Goal: Answer question/provide support

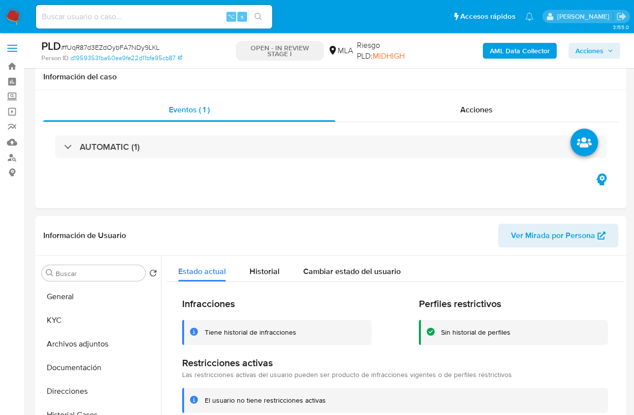
select select "10"
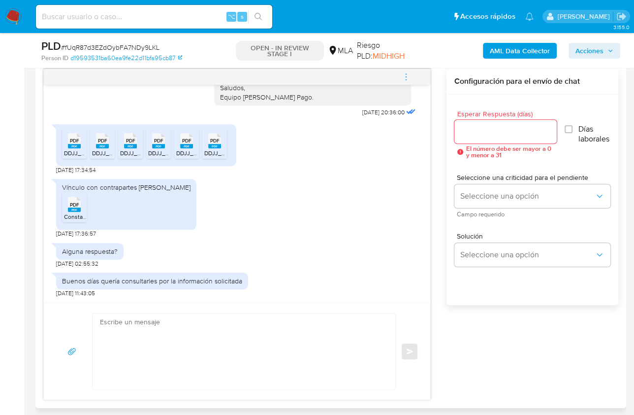
scroll to position [574, 0]
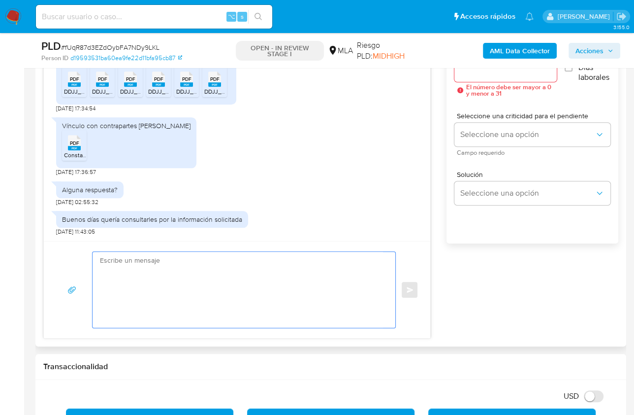
click at [272, 297] on textarea at bounding box center [241, 290] width 283 height 76
paste textarea "Hola, ¡Muchas gracias por tu respuesta! Confirmamos la recepción de la document…"
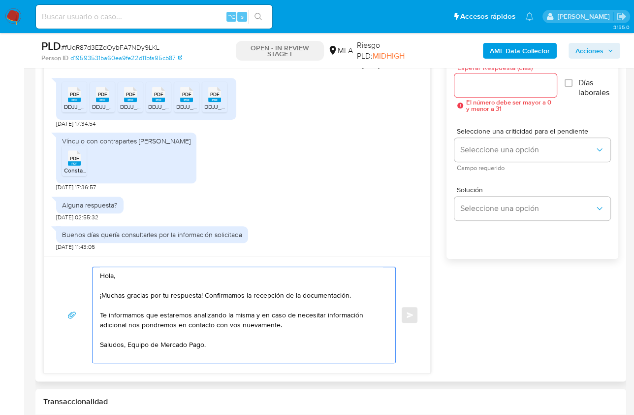
scroll to position [556, 0]
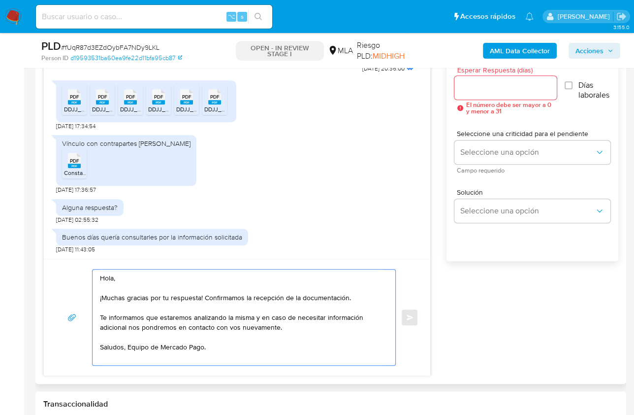
type textarea "Hola, ¡Muchas gracias por tu respuesta! Confirmamos la recepción de la document…"
click at [476, 92] on input "Esperar Respuesta (días)" at bounding box center [505, 87] width 102 height 13
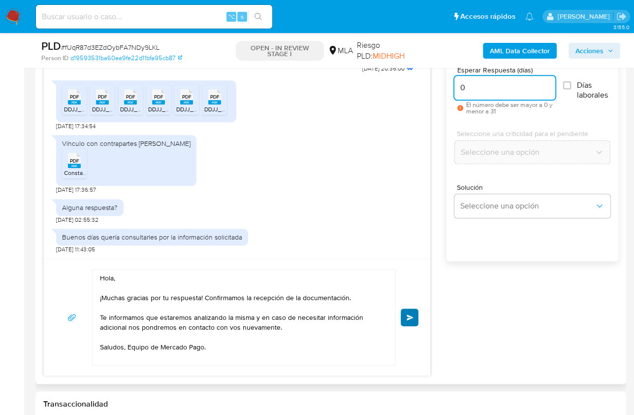
type input "0"
click at [414, 320] on button "Enviar" at bounding box center [410, 317] width 18 height 18
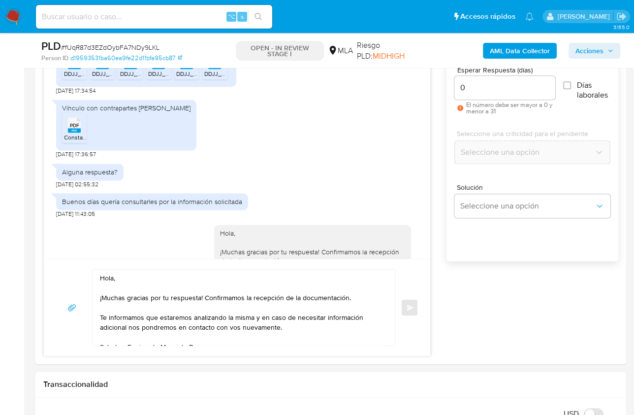
scroll to position [1347, 0]
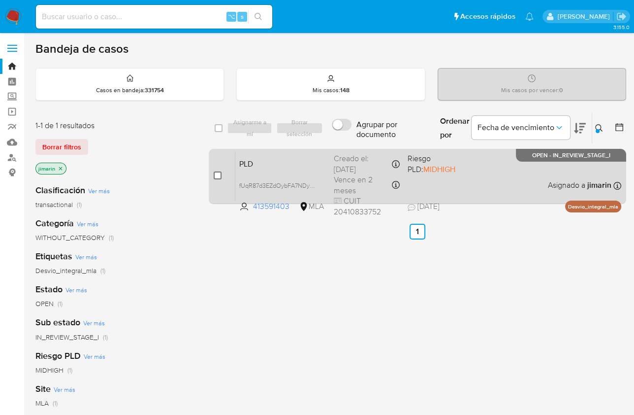
click at [217, 175] on input "checkbox" at bounding box center [218, 175] width 8 height 8
checkbox input "true"
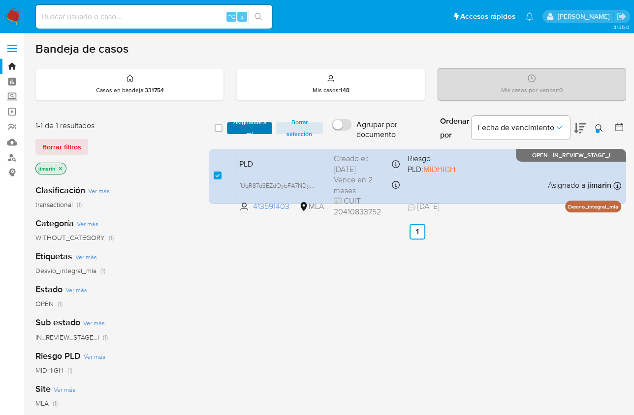
click at [250, 131] on span "Asignarme a mí" at bounding box center [249, 128] width 35 height 10
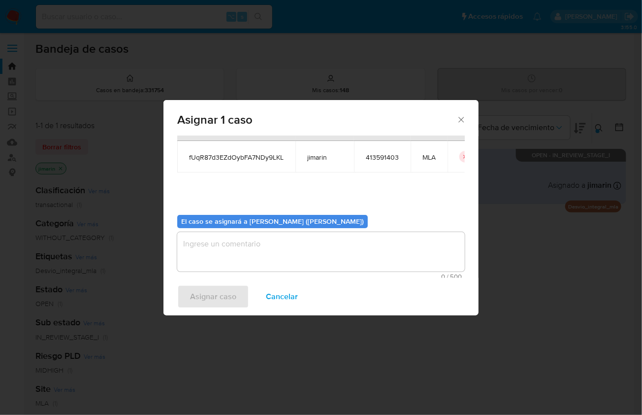
scroll to position [50, 0]
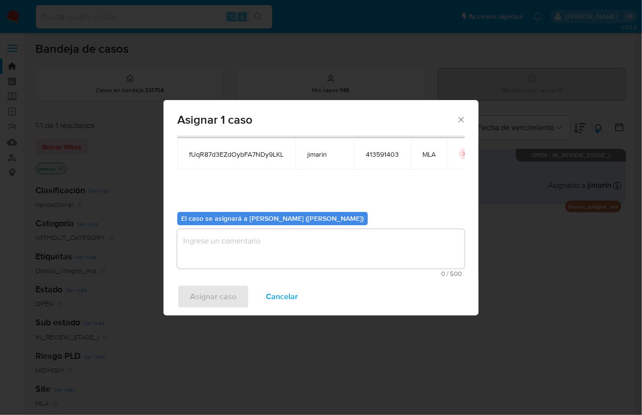
click at [212, 246] on textarea "assign-modal" at bounding box center [321, 248] width 288 height 39
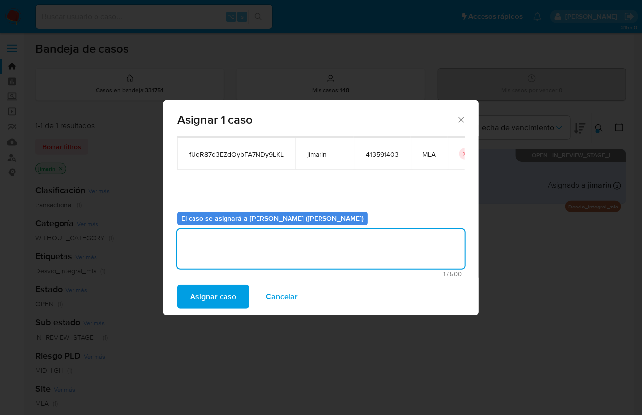
click at [200, 297] on span "Asignar caso" at bounding box center [213, 297] width 46 height 22
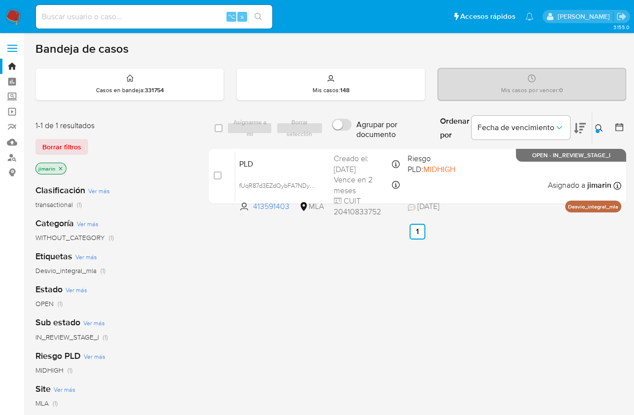
click at [595, 125] on icon at bounding box center [599, 128] width 8 height 8
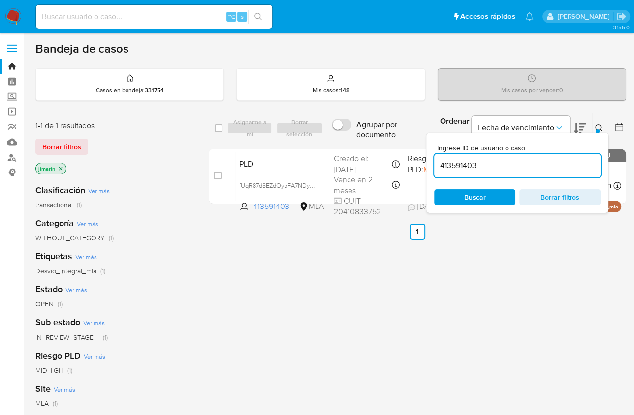
click at [517, 160] on input "413591403" at bounding box center [517, 165] width 166 height 13
type input "486519398"
click at [599, 124] on icon at bounding box center [599, 128] width 8 height 8
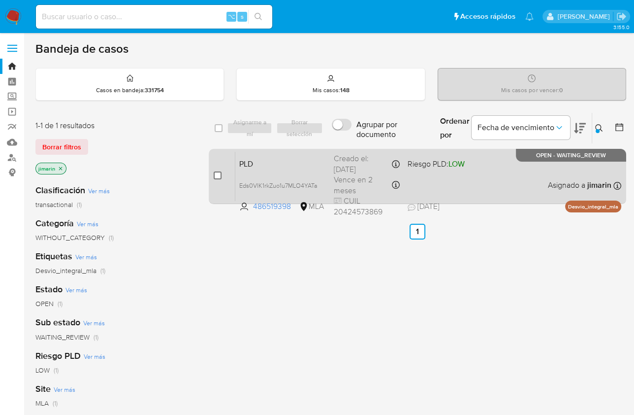
click at [216, 174] on input "checkbox" at bounding box center [218, 175] width 8 height 8
checkbox input "true"
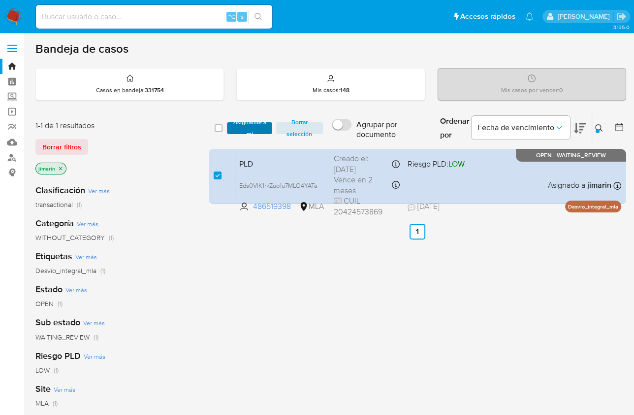
click at [250, 123] on span "Asignarme a mí" at bounding box center [249, 128] width 35 height 10
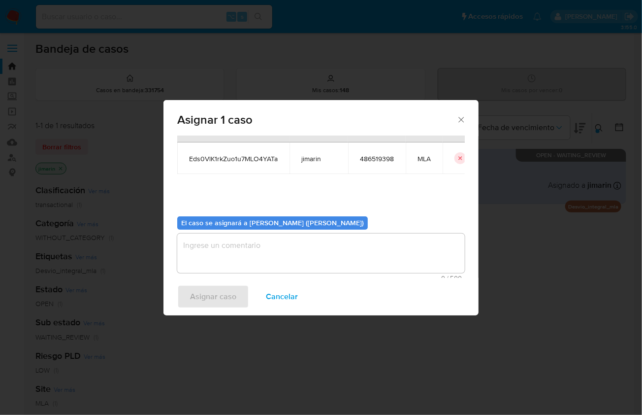
scroll to position [50, 0]
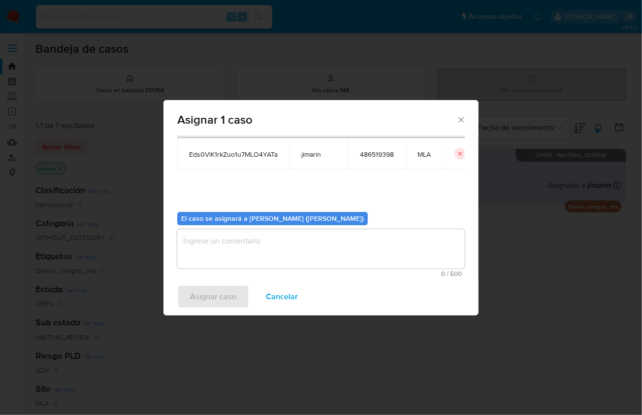
click at [270, 268] on div "0 / 500 500 caracteres restantes" at bounding box center [321, 253] width 288 height 48
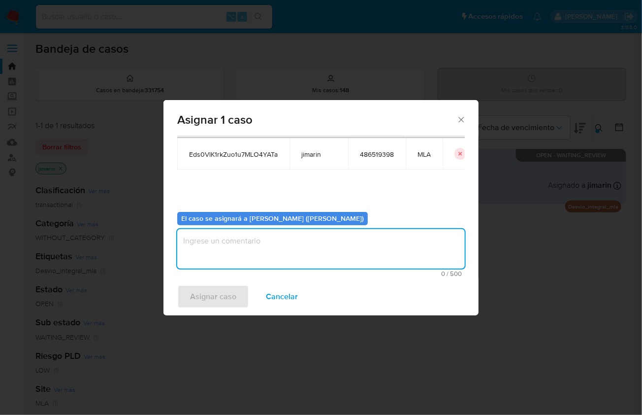
click at [266, 254] on textarea "assign-modal" at bounding box center [321, 248] width 288 height 39
click at [231, 287] on span "Asignar caso" at bounding box center [213, 297] width 46 height 22
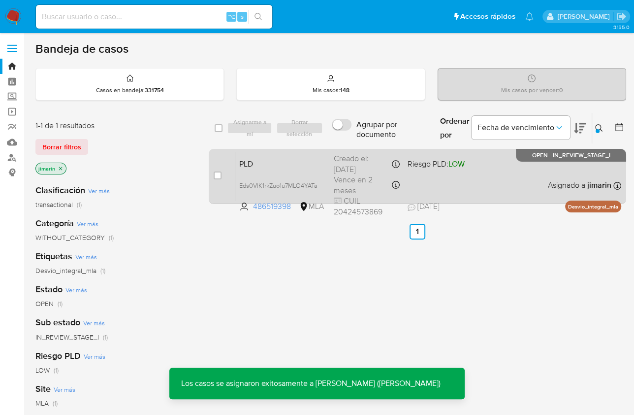
click at [530, 185] on div "PLD Eds0VlK1rkZuo1u7MLO4YATa 486519398 MLA Riesgo PLD: LOW Creado el: 12/07/202…" at bounding box center [428, 176] width 386 height 50
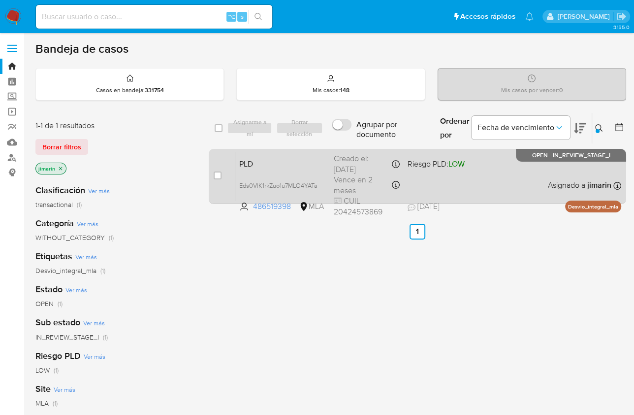
click at [218, 173] on input "checkbox" at bounding box center [218, 175] width 8 height 8
checkbox input "true"
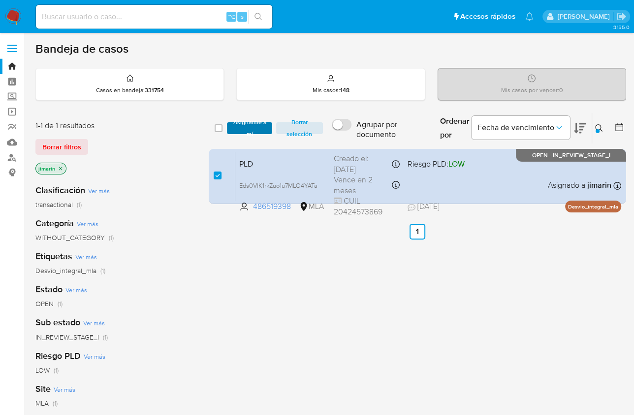
click at [240, 133] on span "Asignarme a mí" at bounding box center [249, 128] width 35 height 10
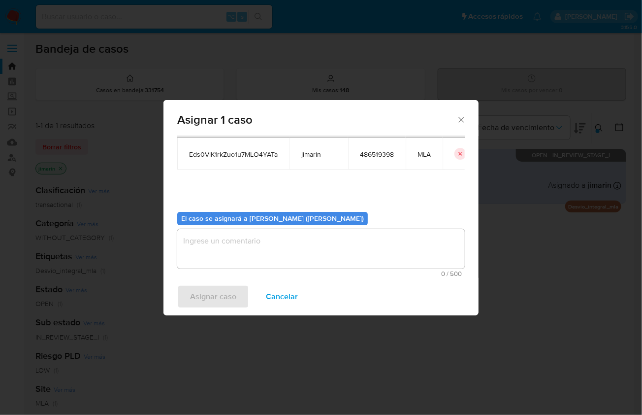
click at [250, 259] on textarea "assign-modal" at bounding box center [321, 248] width 288 height 39
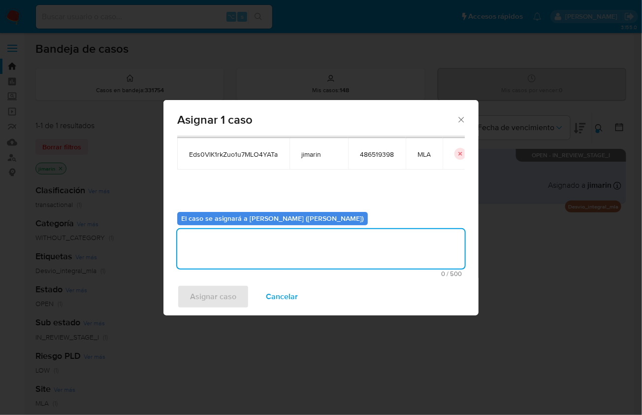
click at [222, 295] on span "Asignar caso" at bounding box center [213, 297] width 46 height 22
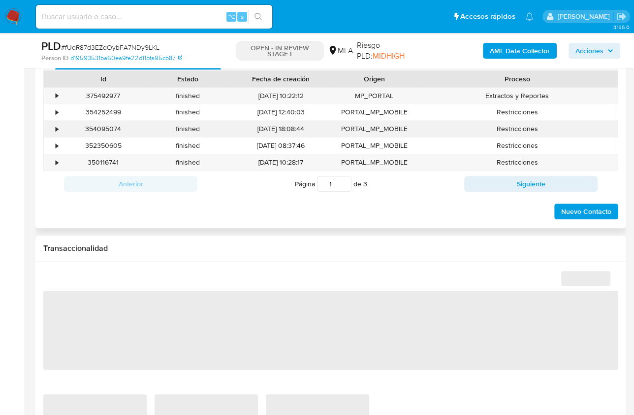
scroll to position [476, 0]
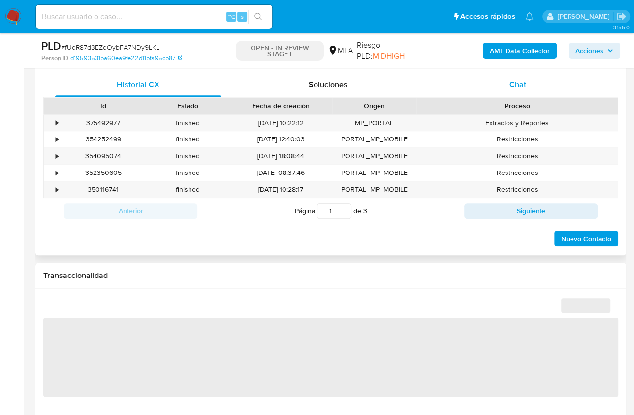
select select "10"
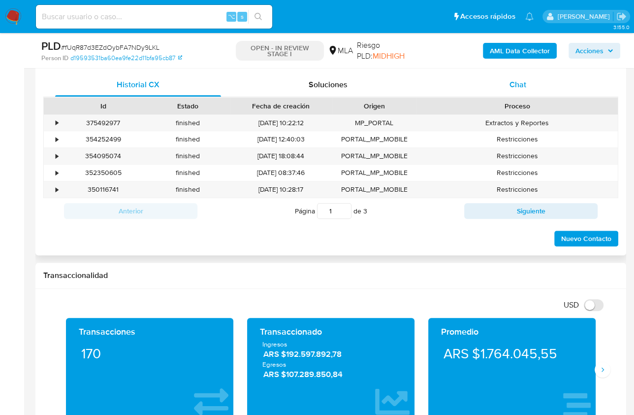
click at [533, 89] on div "Chat" at bounding box center [518, 85] width 166 height 24
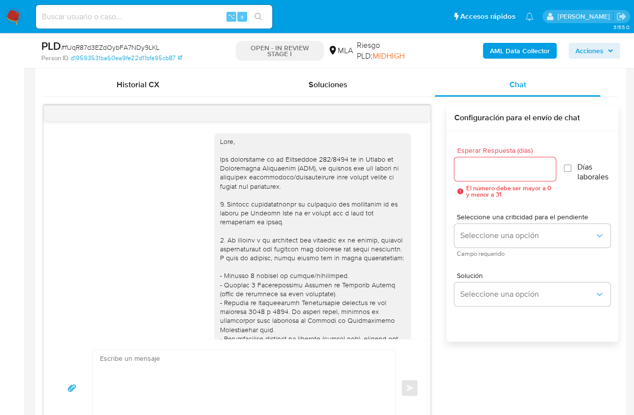
scroll to position [1347, 0]
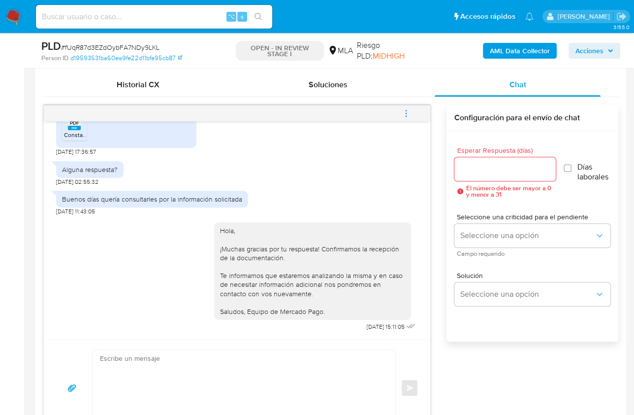
click at [412, 113] on button "menu-action" at bounding box center [406, 113] width 32 height 24
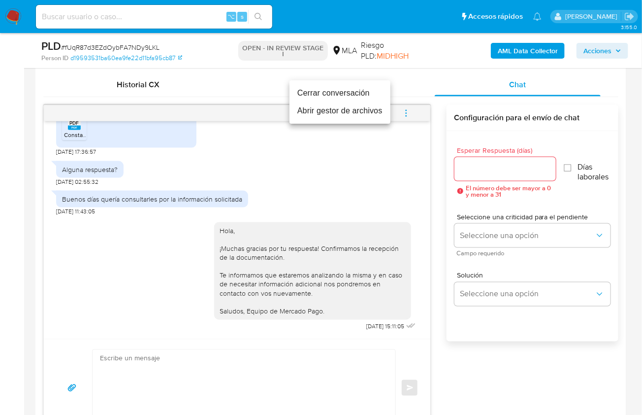
click at [317, 94] on li "Cerrar conversación" at bounding box center [340, 93] width 101 height 18
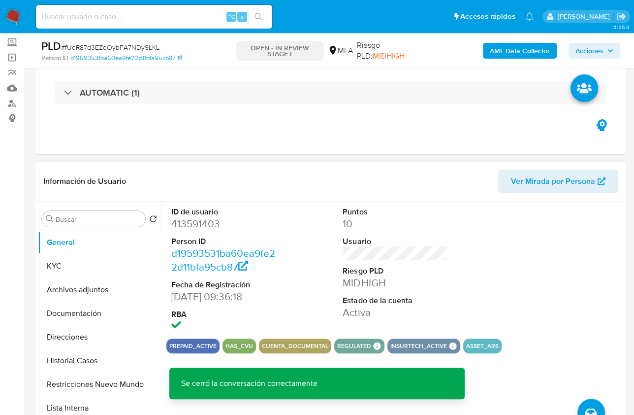
scroll to position [48, 0]
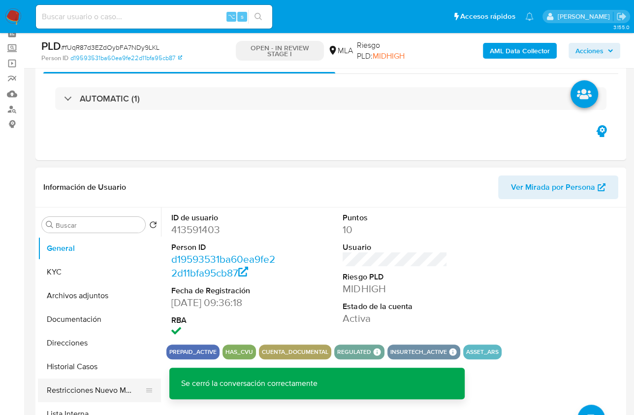
click at [90, 387] on button "Restricciones Nuevo Mundo" at bounding box center [95, 390] width 115 height 24
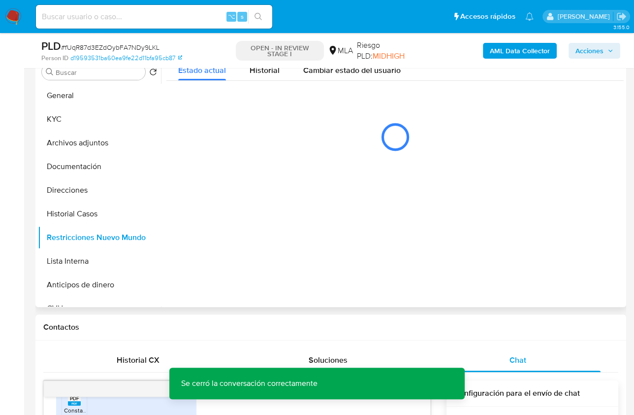
scroll to position [200, 0]
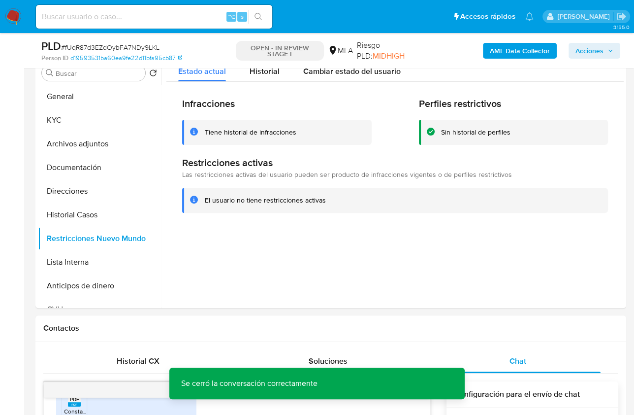
click at [495, 43] on b "AML Data Collector" at bounding box center [520, 51] width 60 height 16
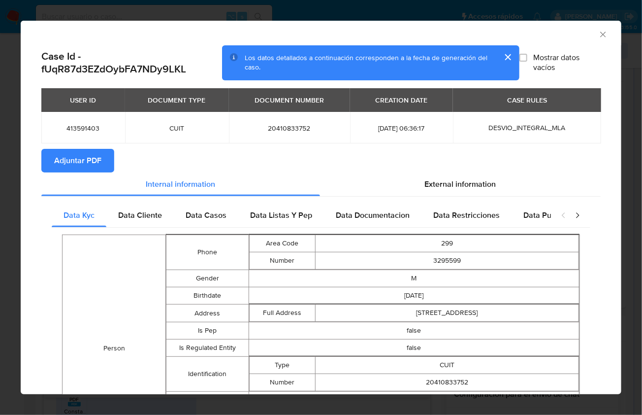
click at [107, 166] on button "Adjuntar PDF" at bounding box center [77, 161] width 73 height 24
click at [598, 33] on icon "Cerrar ventana" at bounding box center [603, 35] width 10 height 10
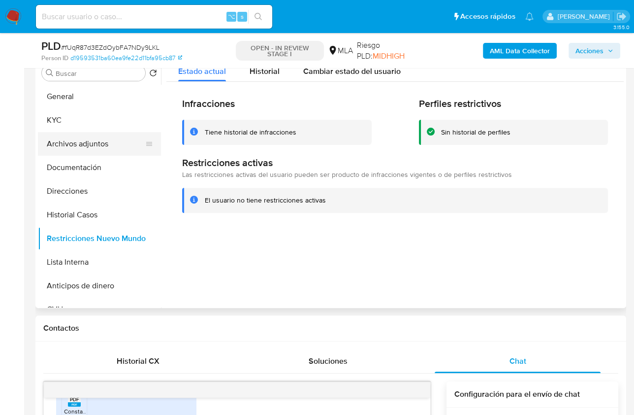
click at [76, 139] on button "Archivos adjuntos" at bounding box center [95, 144] width 115 height 24
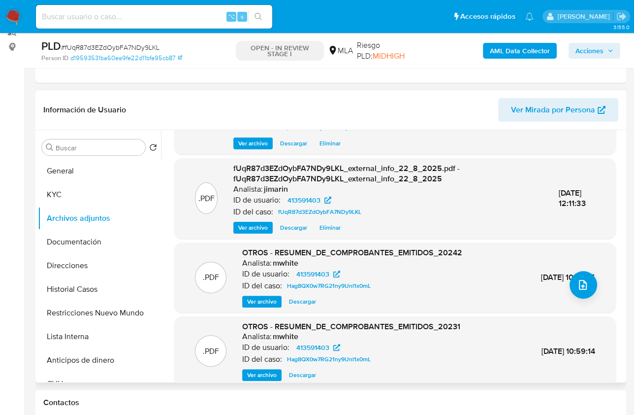
scroll to position [65, 0]
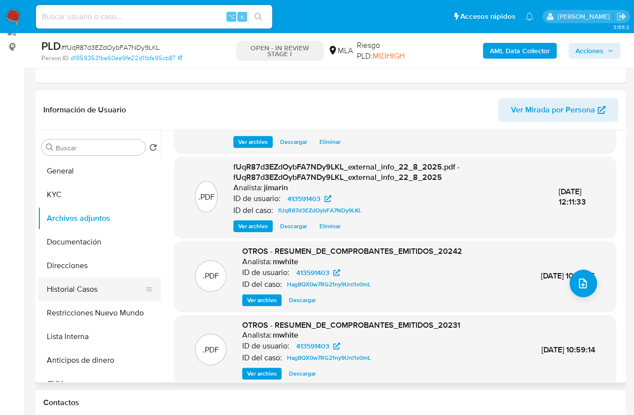
click at [76, 294] on button "Historial Casos" at bounding box center [95, 289] width 115 height 24
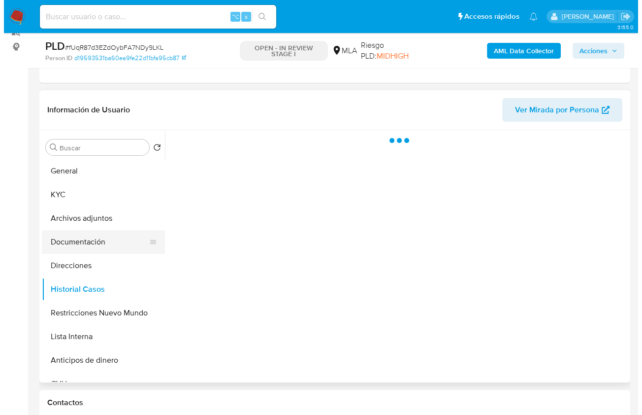
scroll to position [0, 0]
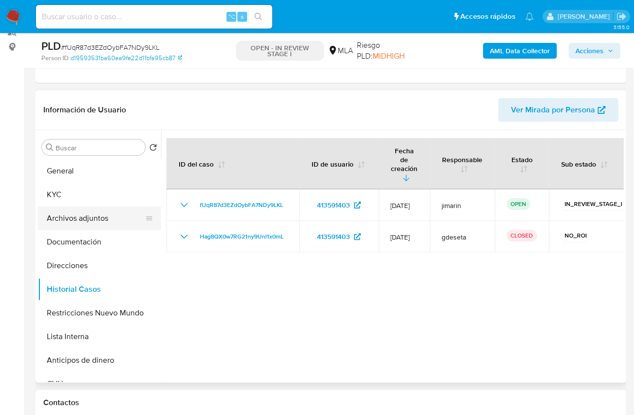
click at [86, 219] on button "Archivos adjuntos" at bounding box center [95, 218] width 115 height 24
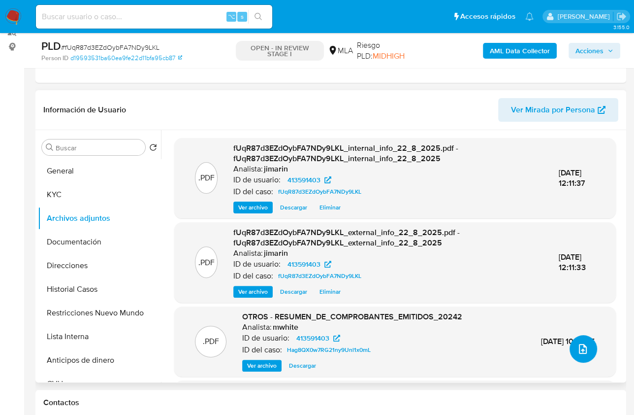
click at [587, 349] on button "upload-file" at bounding box center [584, 349] width 28 height 28
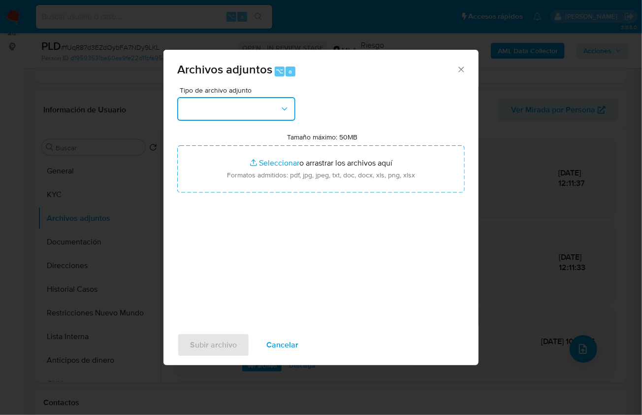
click at [262, 114] on button "button" at bounding box center [236, 109] width 118 height 24
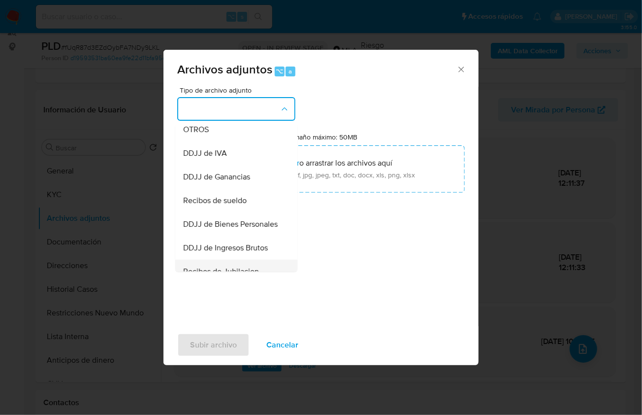
scroll to position [245, 0]
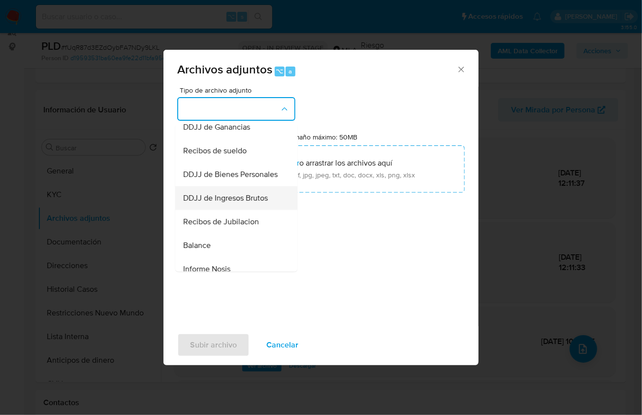
click at [245, 202] on span "DDJJ de Ingresos Brutos" at bounding box center [225, 198] width 85 height 10
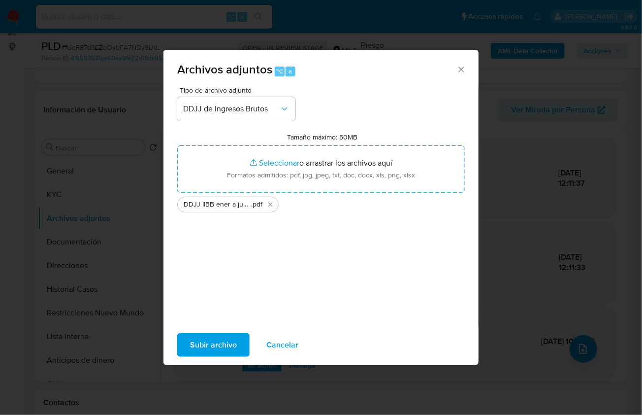
click at [225, 343] on span "Subir archivo" at bounding box center [213, 345] width 47 height 22
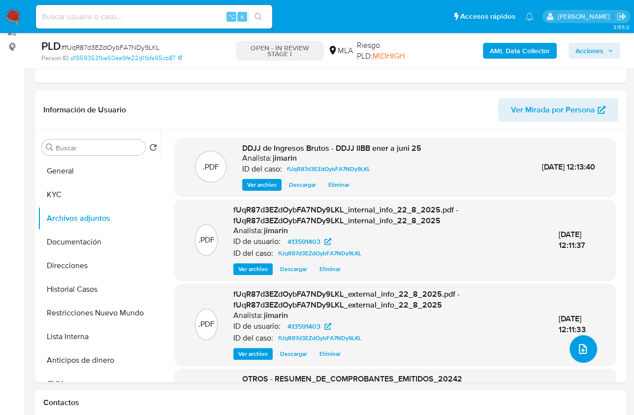
click at [580, 346] on icon "upload-file" at bounding box center [583, 349] width 12 height 12
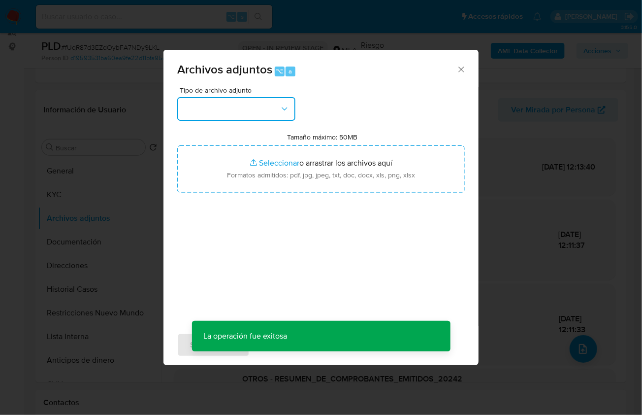
click at [269, 112] on button "button" at bounding box center [236, 109] width 118 height 24
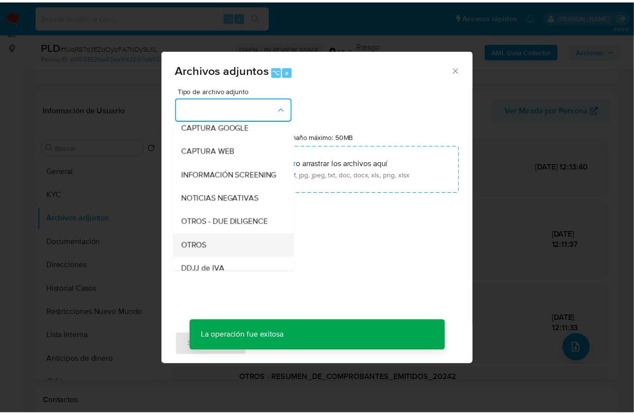
scroll to position [148, 0]
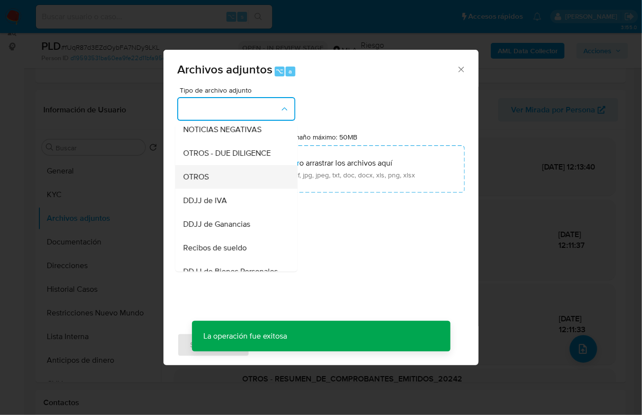
click at [232, 182] on div "OTROS" at bounding box center [233, 176] width 100 height 24
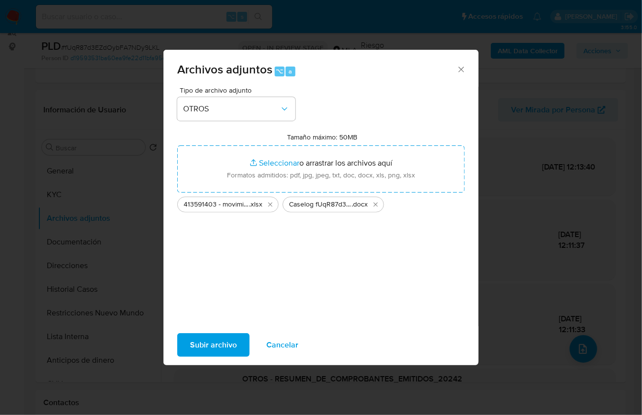
click at [216, 343] on span "Subir archivo" at bounding box center [213, 345] width 47 height 22
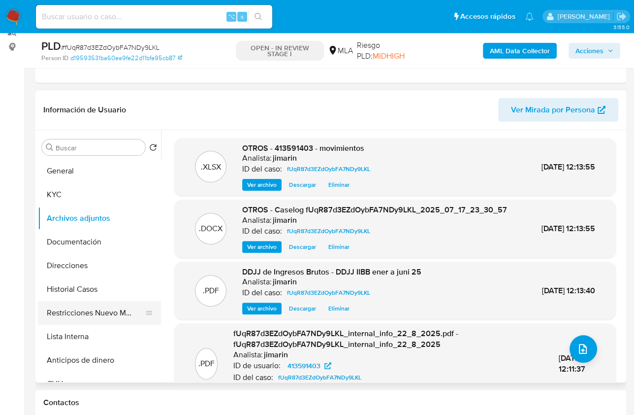
click at [127, 317] on button "Restricciones Nuevo Mundo" at bounding box center [95, 313] width 115 height 24
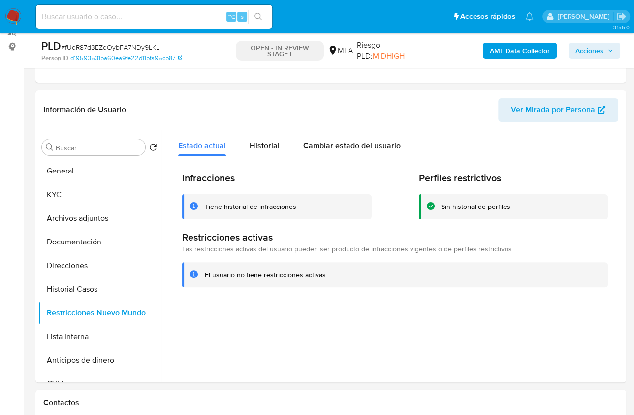
click at [589, 48] on span "Acciones" at bounding box center [590, 51] width 28 height 16
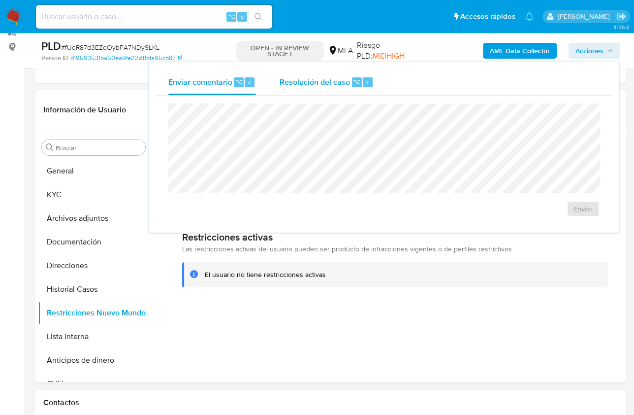
click at [356, 81] on span "⌥" at bounding box center [356, 81] width 7 height 9
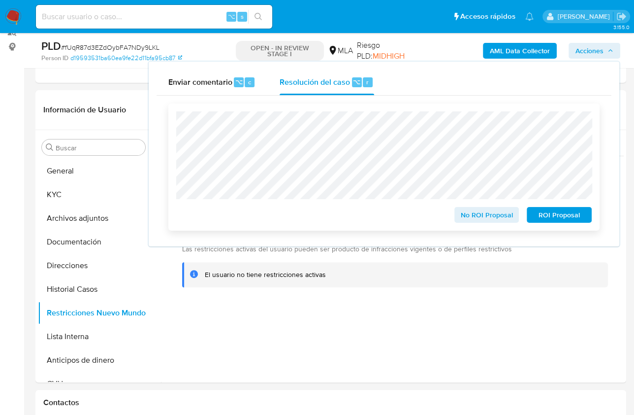
click at [468, 219] on span "No ROI Proposal" at bounding box center [486, 215] width 51 height 14
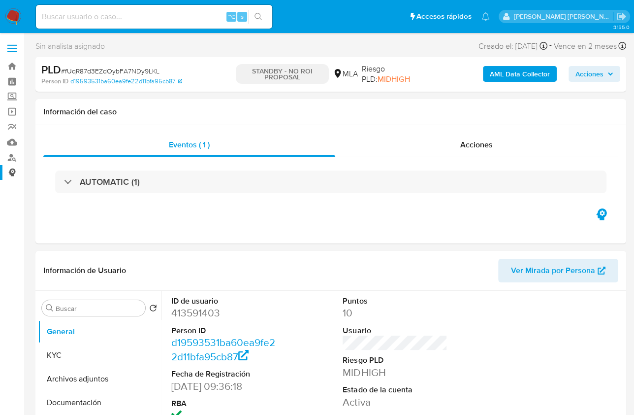
select select "10"
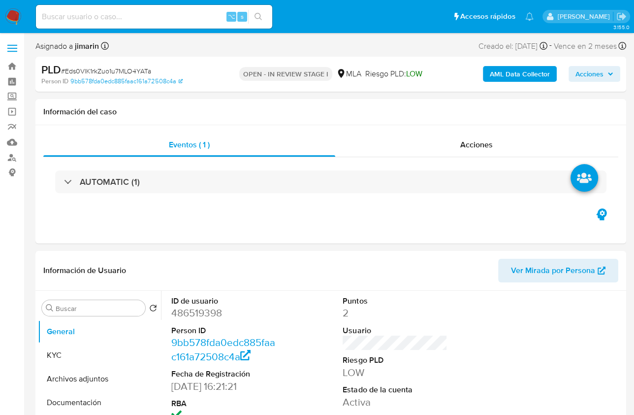
select select "10"
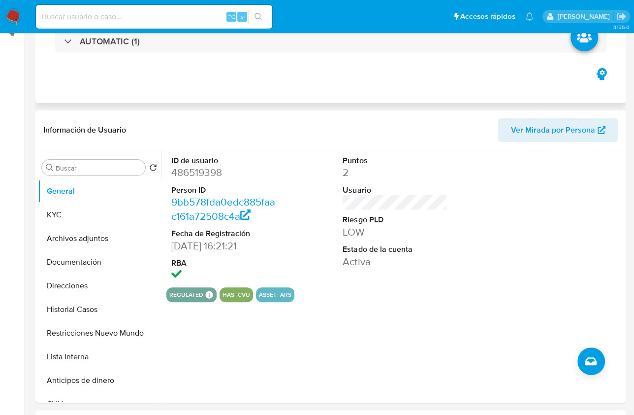
scroll to position [407, 0]
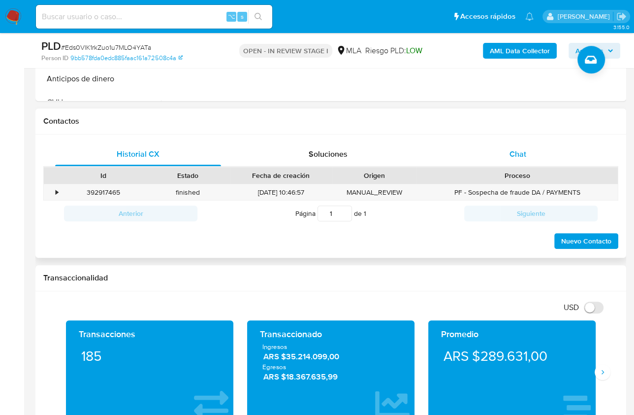
click at [521, 154] on span "Chat" at bounding box center [518, 153] width 17 height 11
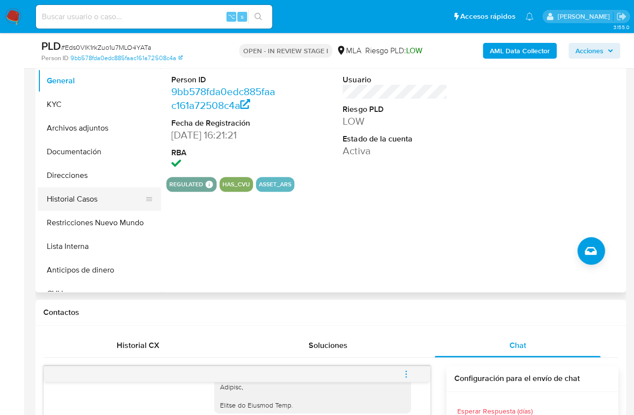
scroll to position [203, 0]
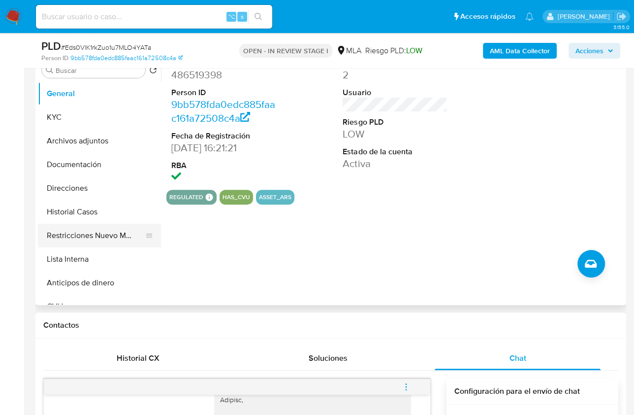
click at [88, 236] on button "Restricciones Nuevo Mundo" at bounding box center [95, 236] width 115 height 24
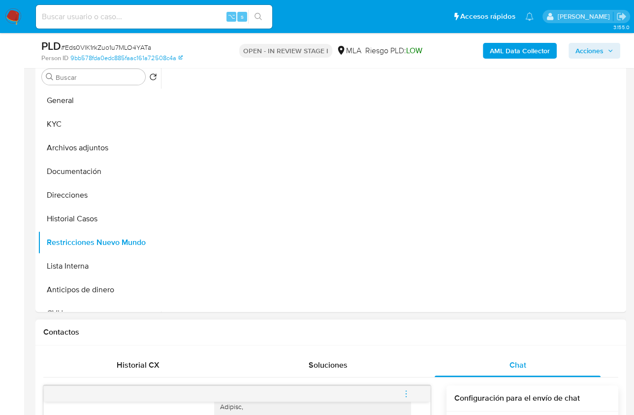
scroll to position [193, 0]
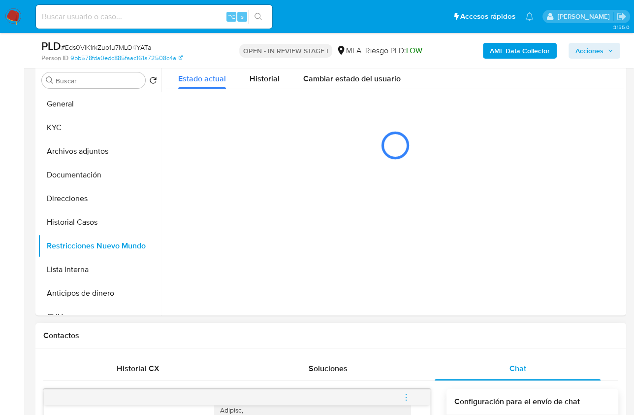
click at [345, 338] on h1 "Contactos" at bounding box center [330, 335] width 575 height 10
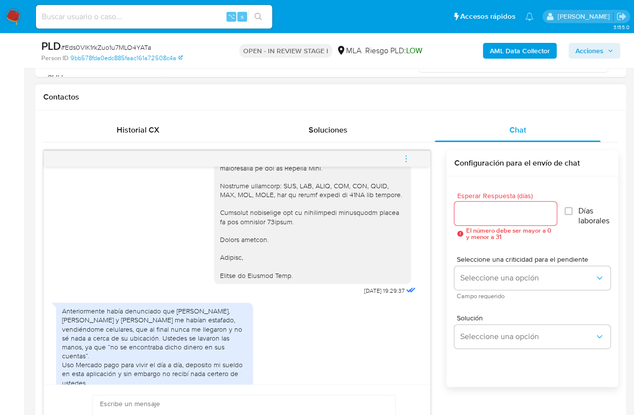
scroll to position [965, 0]
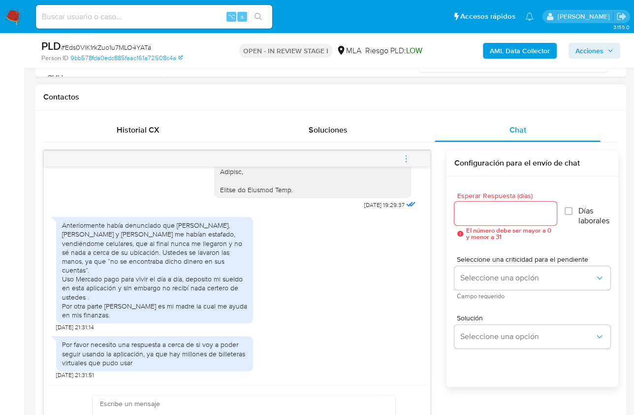
click at [84, 240] on div "Anteriormente había denunciado que Alexis Gabriel Szpiro, Leandro Javier leyes …" at bounding box center [154, 270] width 185 height 98
click at [147, 238] on div "Anteriormente había denunciado que Alexis Gabriel Szpiro, Leandro Javier leyes …" at bounding box center [154, 270] width 185 height 98
click at [433, 264] on div "17/07/2025 19:58:47 Buenas tardes, uso Mercado pago como botellera virtual, par…" at bounding box center [330, 315] width 575 height 331
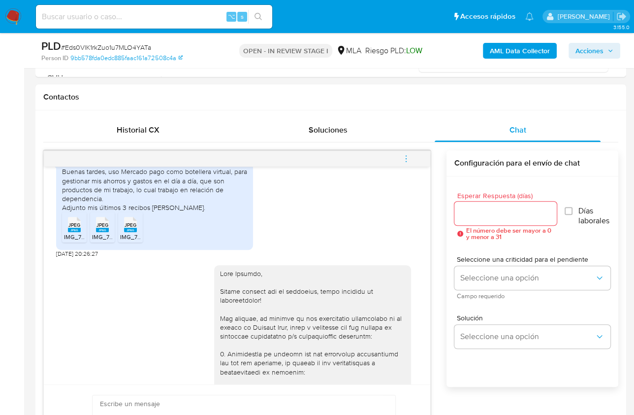
scroll to position [511, 0]
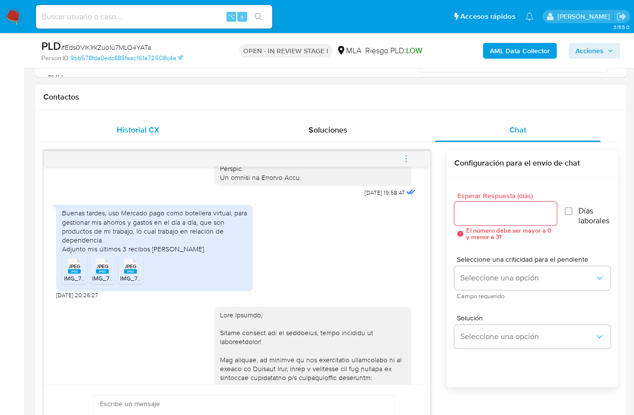
click at [161, 134] on div "Historial CX" at bounding box center [138, 130] width 166 height 24
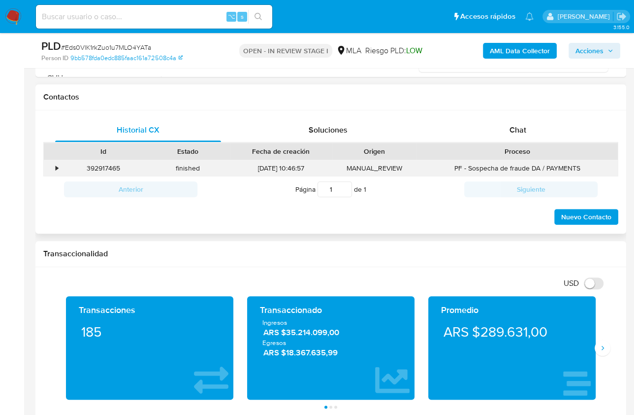
click at [106, 169] on div "392917465" at bounding box center [103, 168] width 85 height 16
copy div "392917465"
click at [56, 168] on div "•" at bounding box center [57, 167] width 2 height 9
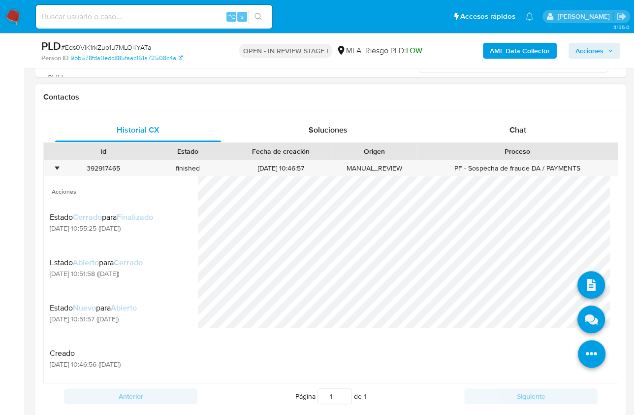
click at [600, 349] on li at bounding box center [592, 354] width 52 height 55
click at [587, 276] on icon at bounding box center [592, 285] width 28 height 28
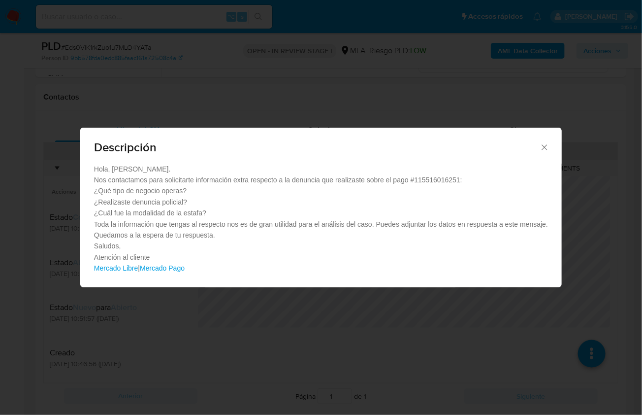
drag, startPoint x: 550, startPoint y: 145, endPoint x: 545, endPoint y: 152, distance: 8.5
click at [550, 145] on div "Descripción" at bounding box center [321, 146] width 482 height 36
click at [546, 138] on div "Descripción" at bounding box center [321, 146] width 482 height 36
click at [547, 154] on div "Descripción" at bounding box center [321, 146] width 482 height 36
click at [545, 150] on icon "Cerrar" at bounding box center [545, 147] width 10 height 10
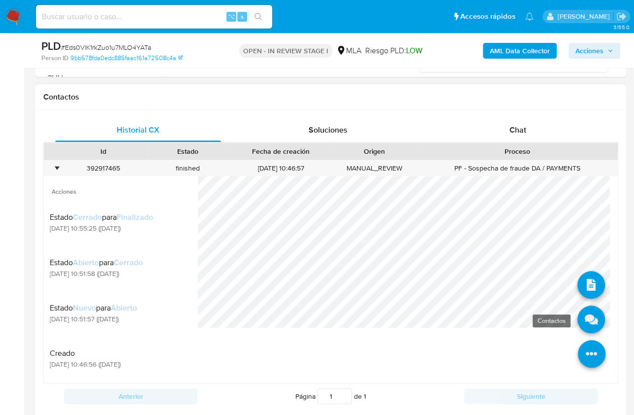
click at [578, 321] on icon at bounding box center [592, 319] width 28 height 28
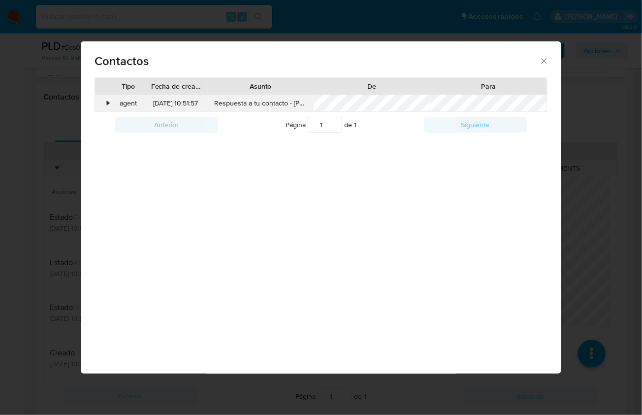
click at [107, 103] on div "•" at bounding box center [108, 103] width 2 height 10
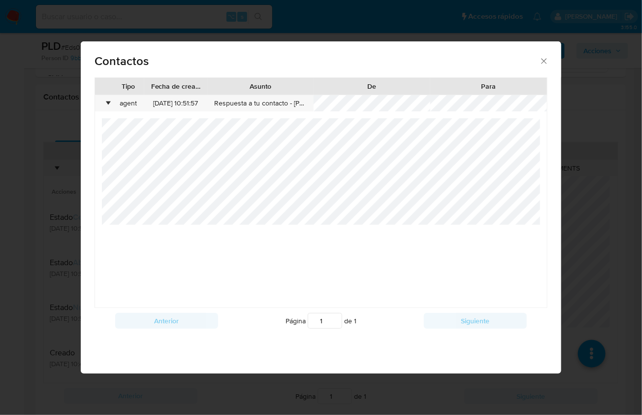
click at [544, 65] on icon "close" at bounding box center [544, 61] width 10 height 10
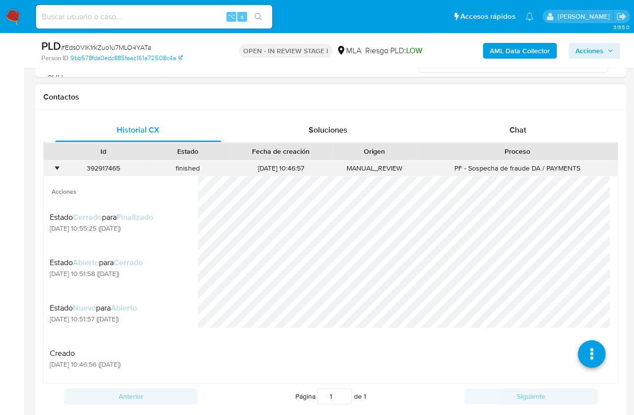
click at [111, 168] on div "392917465" at bounding box center [103, 168] width 85 height 16
copy div "392917465"
click at [58, 165] on div "•" at bounding box center [57, 167] width 2 height 9
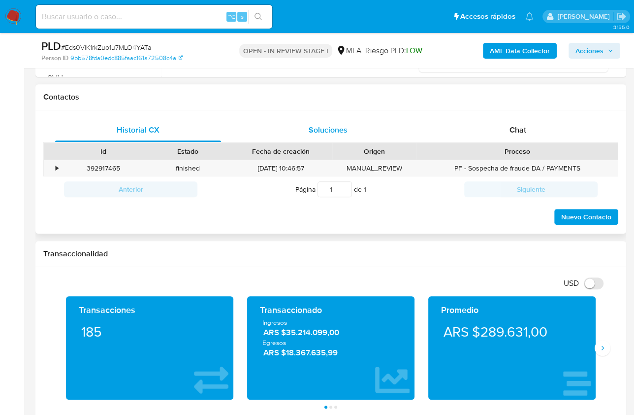
click at [328, 130] on span "Soluciones" at bounding box center [328, 129] width 39 height 11
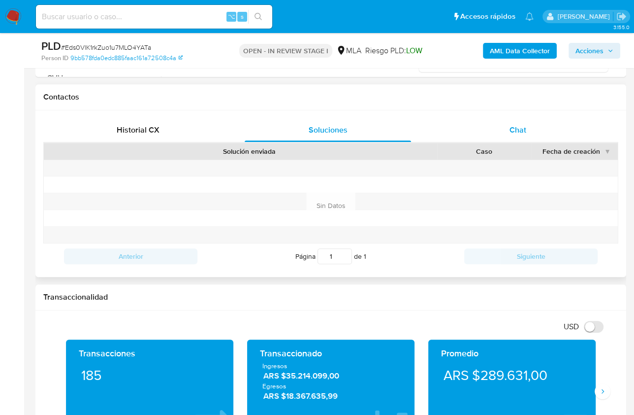
click at [481, 128] on div "Chat" at bounding box center [518, 130] width 166 height 24
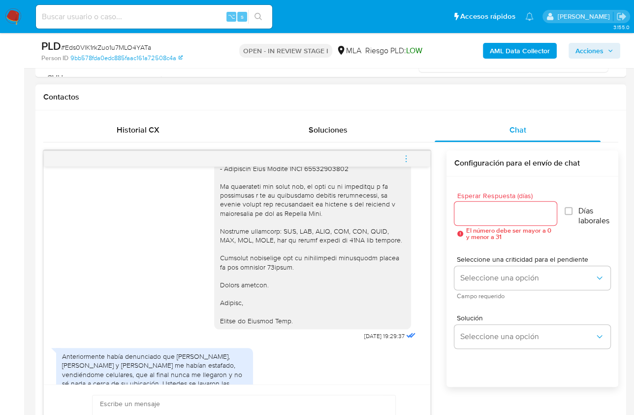
scroll to position [967, 0]
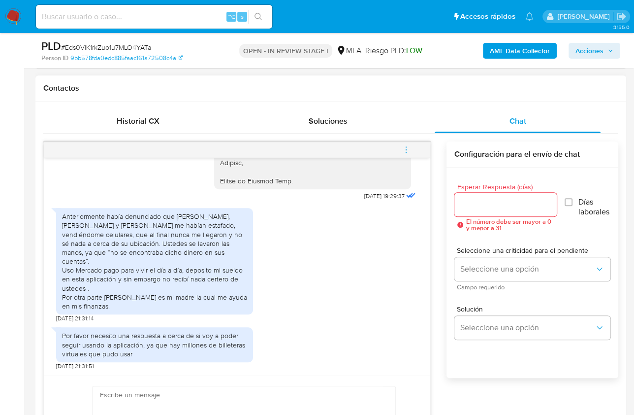
click at [437, 276] on div "17/07/2025 19:58:47 Buenas tardes, uso Mercado pago como botellera virtual, par…" at bounding box center [330, 306] width 575 height 331
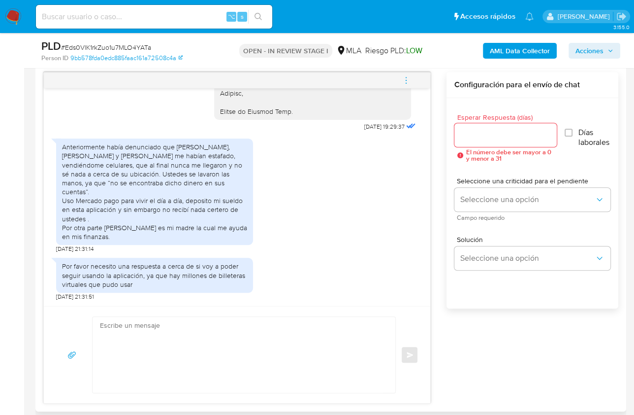
scroll to position [510, 0]
click at [438, 272] on div "17/07/2025 19:58:47 Buenas tardes, uso Mercado pago como botellera virtual, par…" at bounding box center [330, 236] width 575 height 331
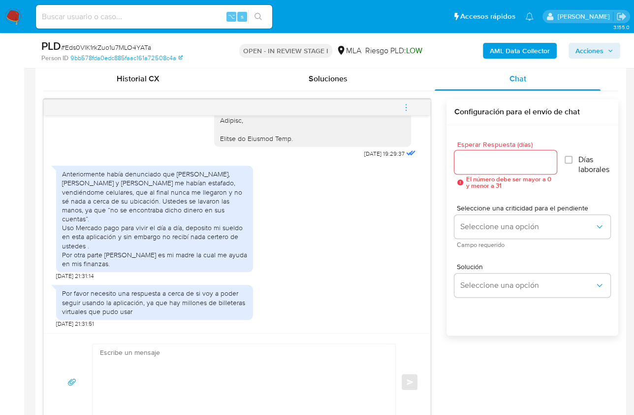
scroll to position [537, 0]
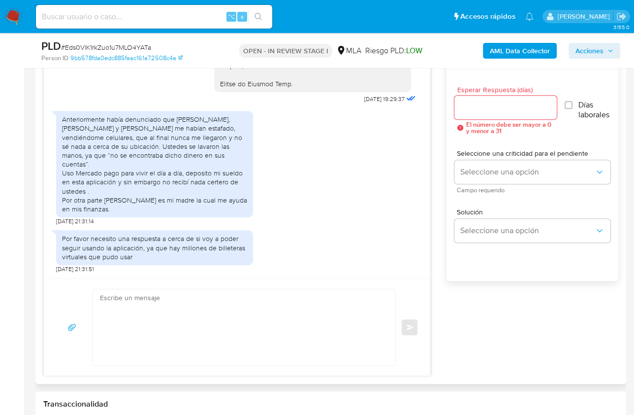
click at [439, 272] on div "17/07/2025 19:58:47 Buenas tardes, uso Mercado pago como botellera virtual, par…" at bounding box center [330, 209] width 575 height 331
click at [500, 322] on div "17/07/2025 19:58:47 Buenas tardes, uso Mercado pago como botellera virtual, par…" at bounding box center [330, 209] width 575 height 331
click at [514, 328] on div "17/07/2025 19:58:47 Buenas tardes, uso Mercado pago como botellera virtual, par…" at bounding box center [330, 209] width 575 height 331
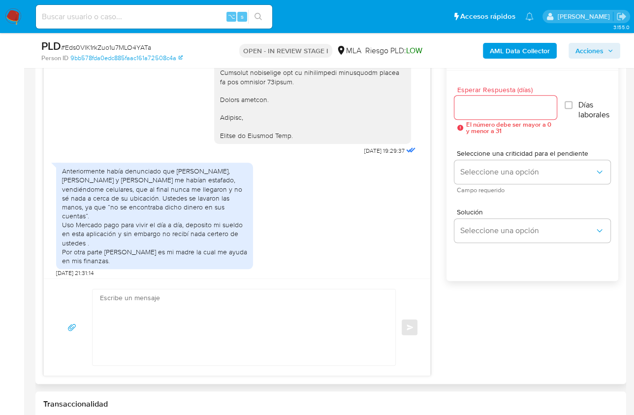
scroll to position [936, 0]
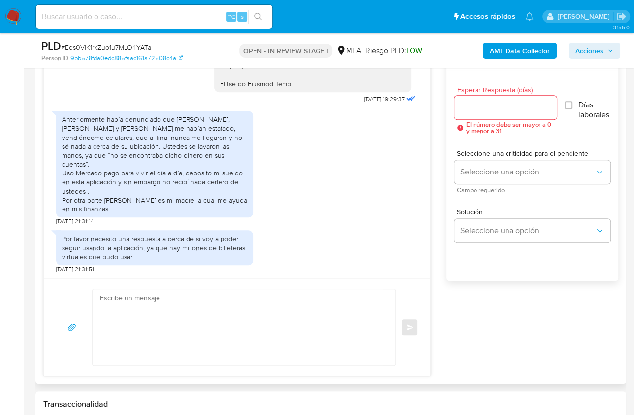
click at [267, 314] on textarea at bounding box center [241, 327] width 283 height 76
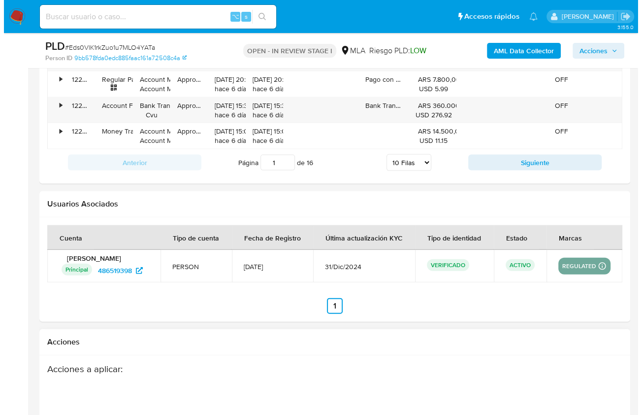
scroll to position [1729, 0]
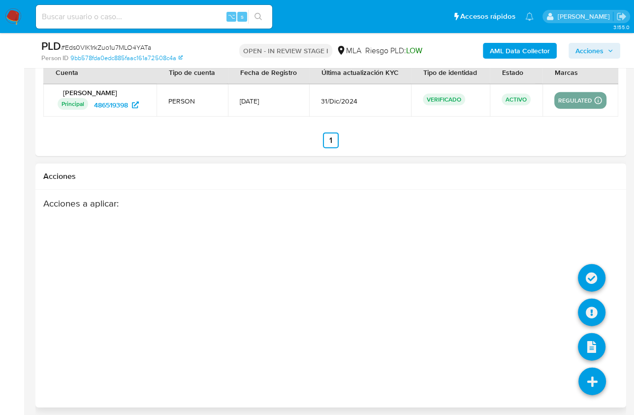
click at [584, 367] on icon at bounding box center [593, 381] width 28 height 28
click at [593, 317] on icon at bounding box center [592, 312] width 28 height 28
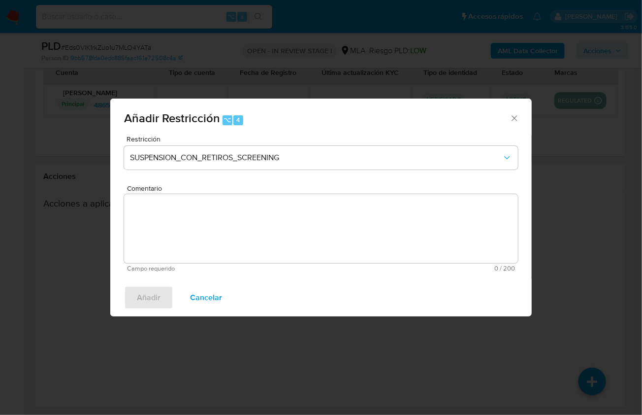
click at [257, 170] on div "Restricción SUSPENSION_CON_RETIROS_SCREENING" at bounding box center [321, 158] width 394 height 47
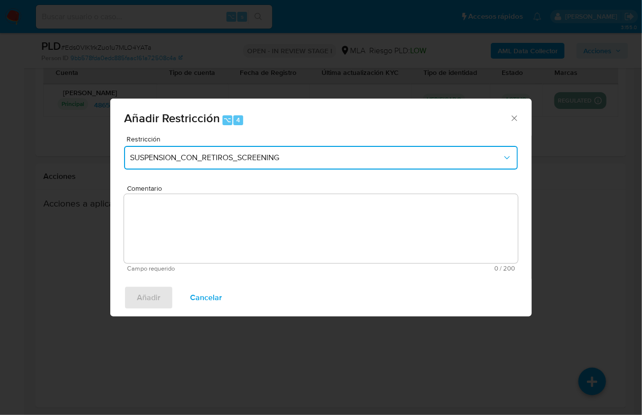
click at [230, 164] on button "SUSPENSION_CON_RETIROS_SCREENING" at bounding box center [321, 158] width 394 height 24
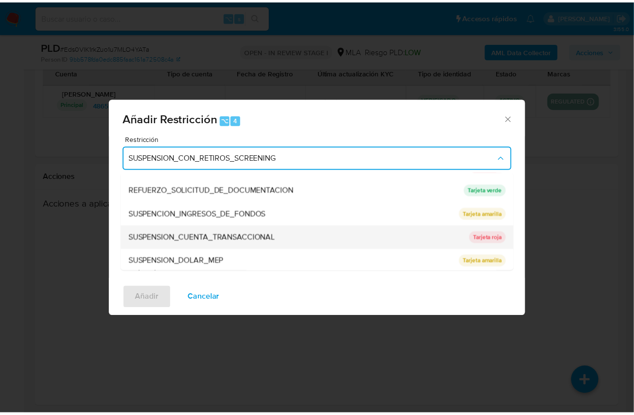
scroll to position [208, 0]
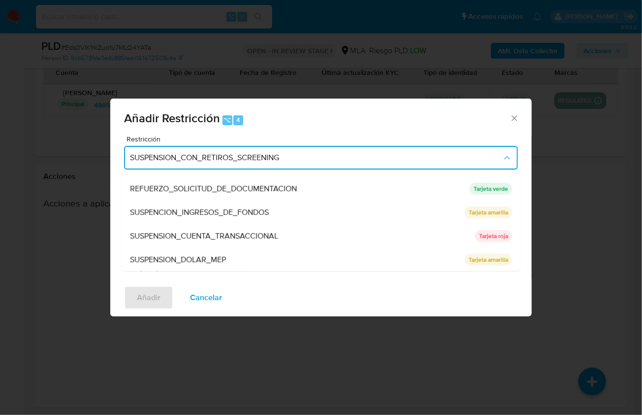
click at [257, 239] on span "SUSPENSION_CUENTA_TRANSACCIONAL" at bounding box center [204, 236] width 148 height 10
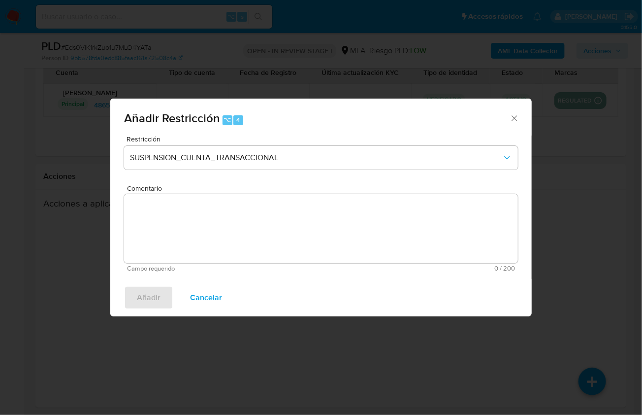
click at [257, 227] on textarea "Comentario" at bounding box center [321, 228] width 394 height 69
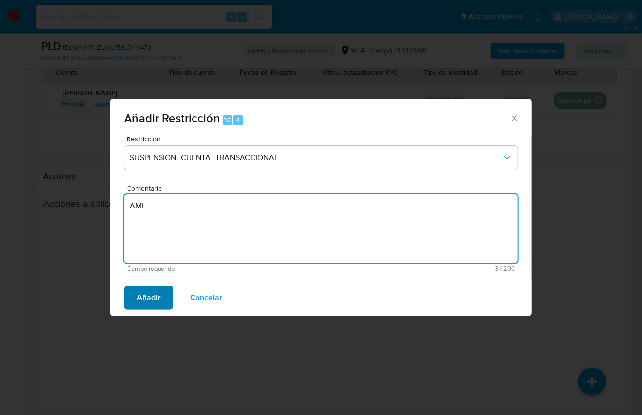
type textarea "AML"
click at [146, 297] on span "Añadir" at bounding box center [149, 298] width 24 height 22
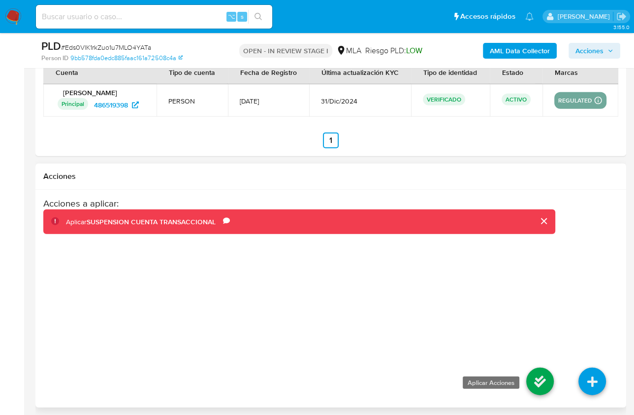
click at [533, 368] on icon at bounding box center [540, 381] width 28 height 28
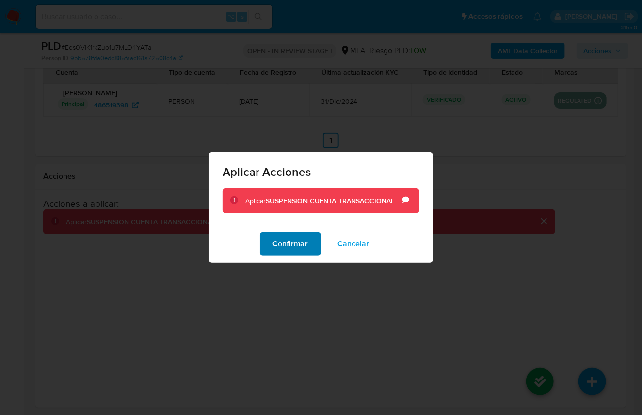
click at [290, 252] on span "Confirmar" at bounding box center [290, 244] width 35 height 22
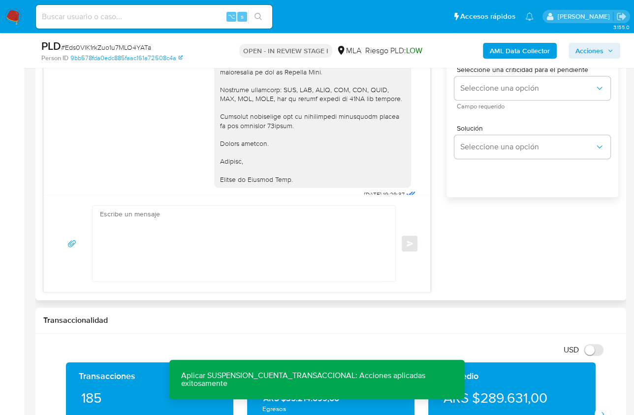
scroll to position [621, 0]
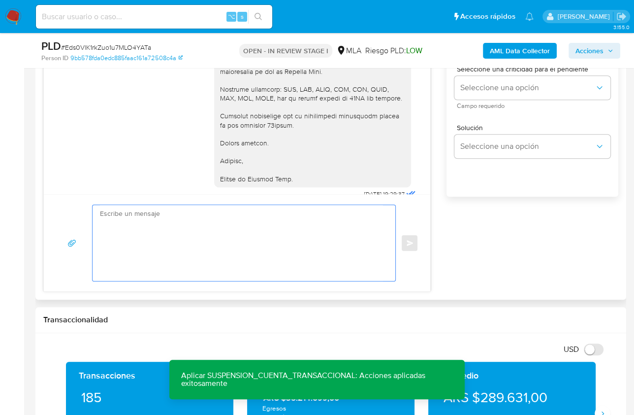
click at [283, 235] on textarea at bounding box center [241, 243] width 283 height 76
paste textarea "Hola, Muchas gracias por la respuesta. Analizamos tu caso y notamos que la info…"
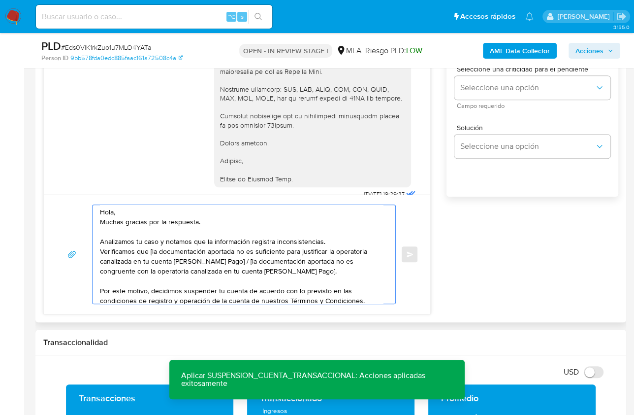
scroll to position [0, 0]
click at [133, 207] on textarea "Hola, Muchas gracias por la respuesta. Analizamos tu caso y notamos que la info…" at bounding box center [241, 254] width 283 height 98
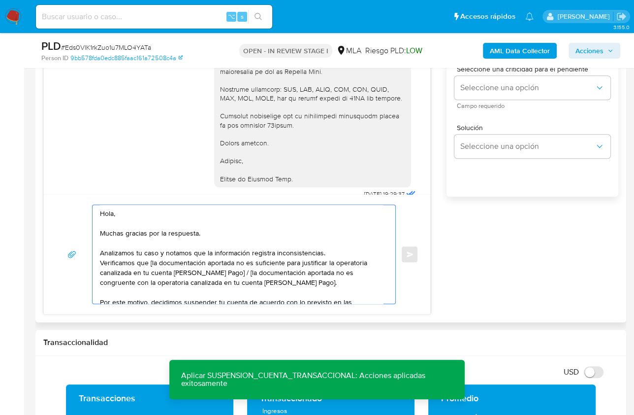
click at [155, 256] on textarea "Hola, Muchas gracias por la respuesta. Analizamos tu caso y notamos que la info…" at bounding box center [241, 254] width 283 height 98
click at [338, 251] on textarea "Hola, Muchas gracias por la respuesta. Analizamos tu caso y notamos que la info…" at bounding box center [241, 254] width 283 height 98
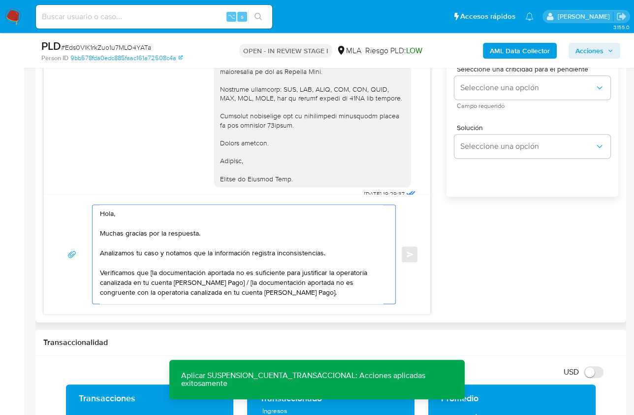
drag, startPoint x: 149, startPoint y: 271, endPoint x: 227, endPoint y: 281, distance: 78.9
click at [225, 283] on textarea "Hola, Muchas gracias por la respuesta. Analizamos tu caso y notamos que la info…" at bounding box center [241, 254] width 283 height 98
drag, startPoint x: 231, startPoint y: 282, endPoint x: 148, endPoint y: 271, distance: 83.9
click at [148, 271] on textarea "Hola, Muchas gracias por la respuesta. Analizamos tu caso y notamos que la info…" at bounding box center [241, 254] width 283 height 98
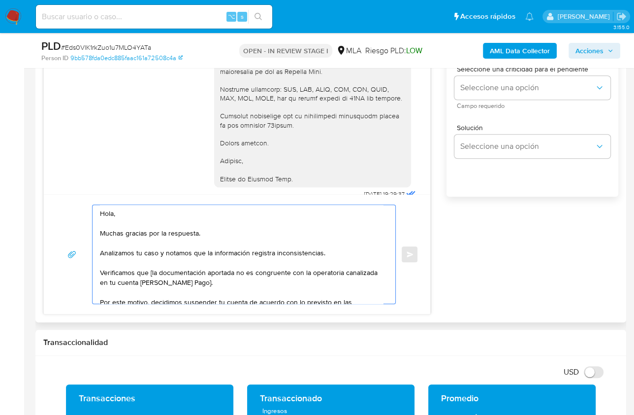
click at [151, 271] on textarea "Hola, Muchas gracias por la respuesta. Analizamos tu caso y notamos que la info…" at bounding box center [241, 254] width 283 height 98
click at [202, 270] on textarea "Hola, Muchas gracias por la respuesta. Analizamos tu caso y notamos que la info…" at bounding box center [241, 254] width 283 height 98
click at [198, 272] on textarea "Hola, Muchas gracias por la respuesta. Analizamos tu caso y notamos que la info…" at bounding box center [241, 254] width 283 height 98
click at [220, 271] on textarea "Hola, Muchas gracias por la respuesta. Analizamos tu caso y notamos que la info…" at bounding box center [241, 254] width 283 height 98
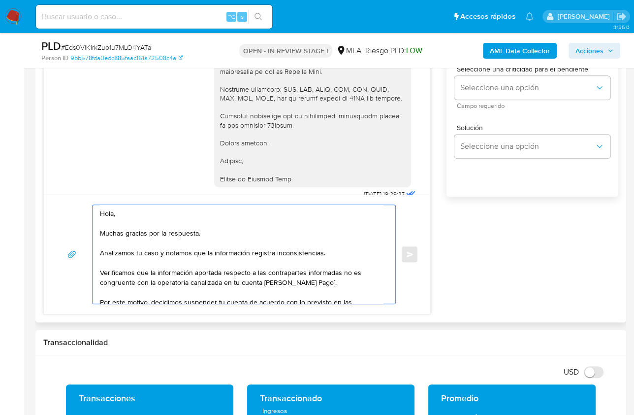
click at [318, 281] on textarea "Hola, Muchas gracias por la respuesta. Analizamos tu caso y notamos que la info…" at bounding box center [241, 254] width 283 height 98
click at [323, 282] on textarea "Hola, Muchas gracias por la respuesta. Analizamos tu caso y notamos que la info…" at bounding box center [241, 254] width 283 height 98
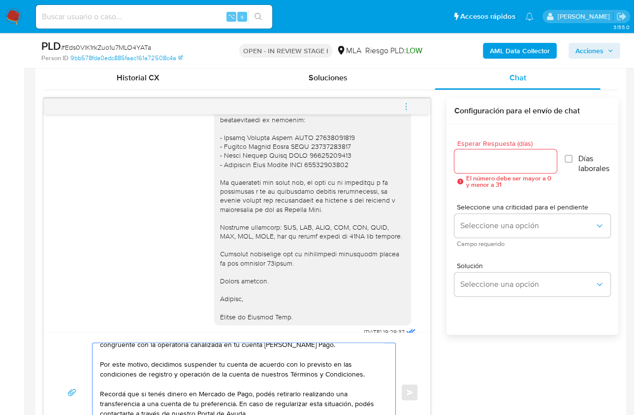
scroll to position [482, 0]
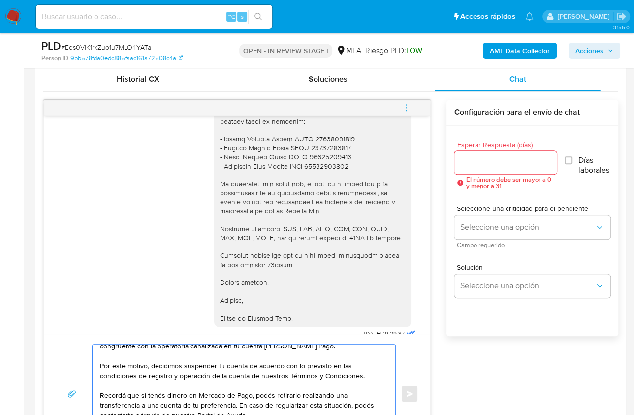
type textarea "Hola, Muchas gracias por la respuesta. Analizamos tu caso y notamos que la info…"
click at [476, 156] on input "Esperar Respuesta (días)" at bounding box center [505, 162] width 102 height 13
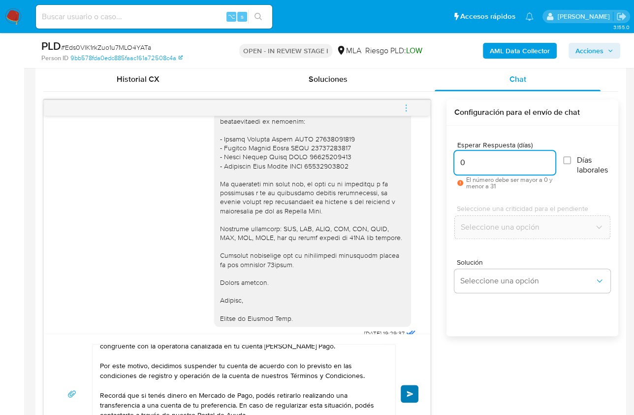
type input "0"
click at [415, 385] on button "Enviar" at bounding box center [410, 394] width 18 height 18
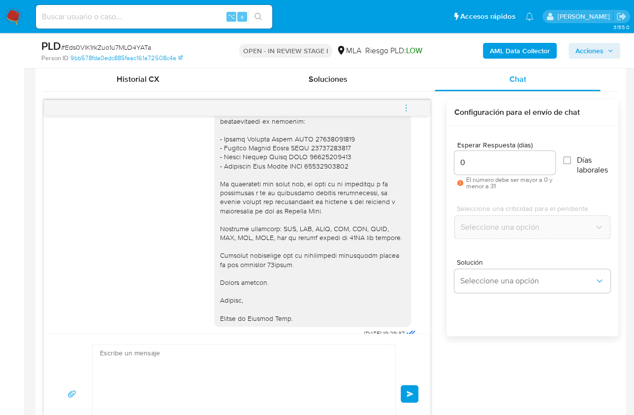
scroll to position [1183, 0]
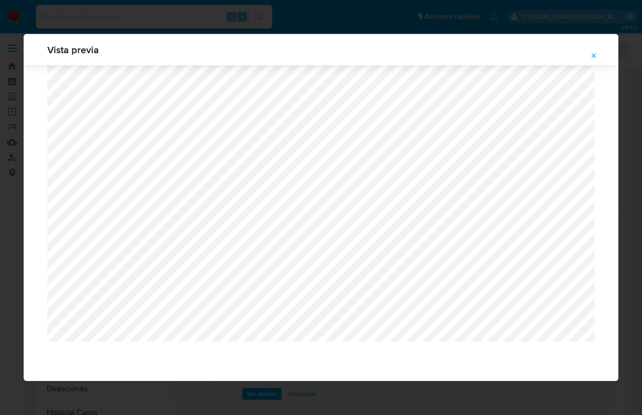
select select "10"
click at [48, 15] on div "Vista previa" at bounding box center [321, 207] width 642 height 415
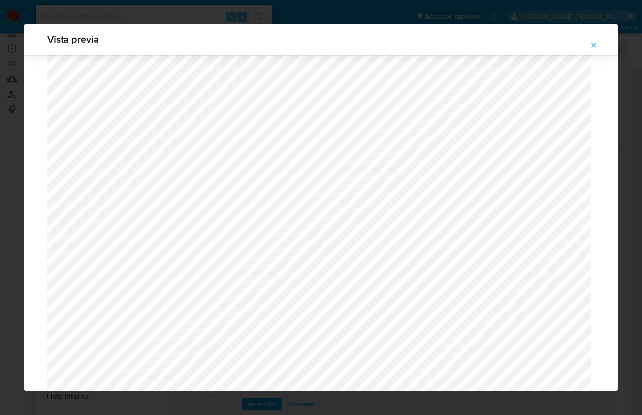
scroll to position [1256, 0]
click at [589, 48] on button "Attachment preview" at bounding box center [594, 45] width 22 height 16
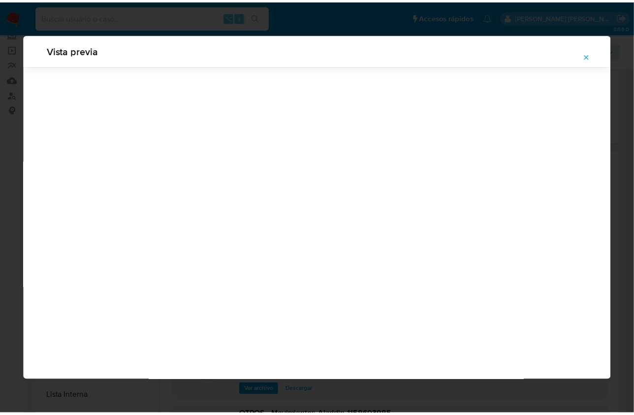
scroll to position [0, 0]
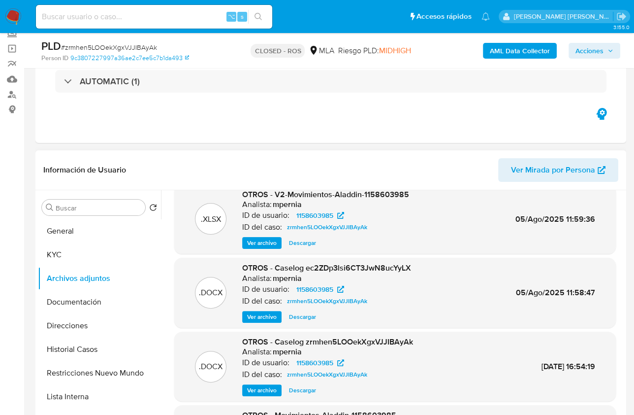
click at [12, 17] on img at bounding box center [13, 16] width 17 height 17
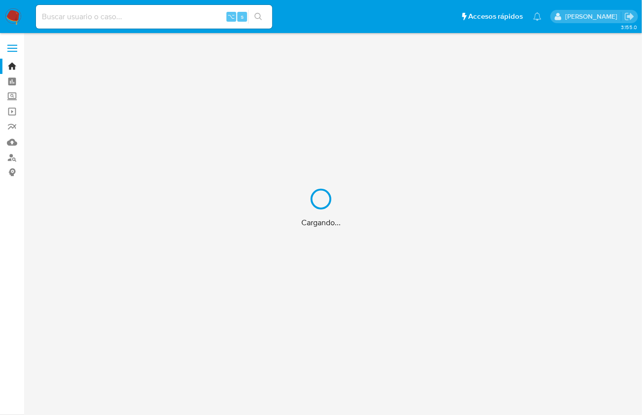
click at [11, 159] on div "Cargando..." at bounding box center [321, 207] width 642 height 415
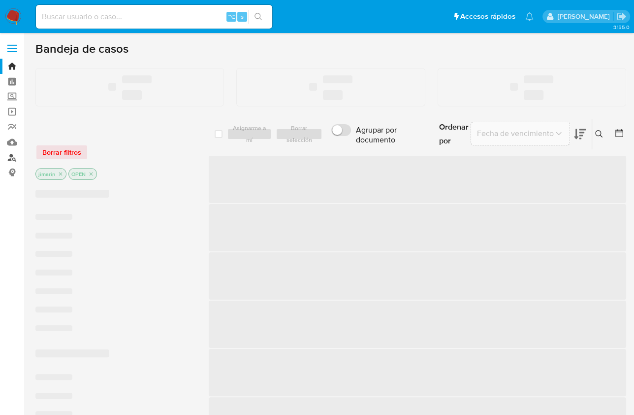
click at [12, 158] on link "Buscador de personas" at bounding box center [58, 157] width 117 height 15
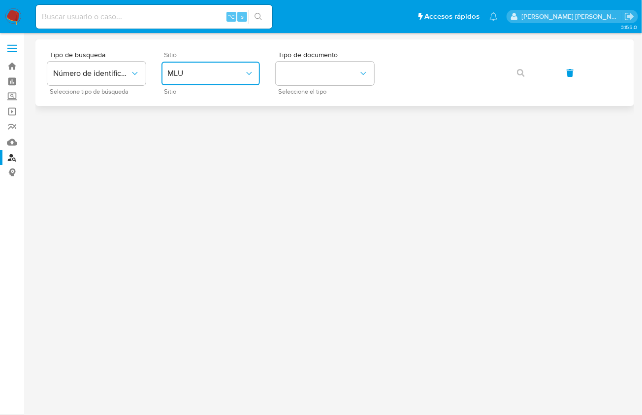
click at [209, 75] on span "MLU" at bounding box center [205, 73] width 77 height 10
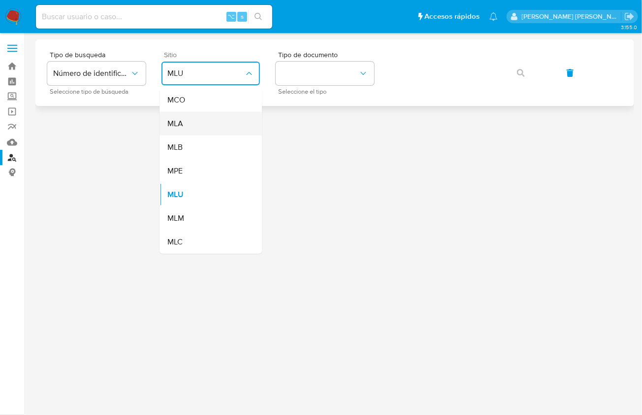
click at [190, 123] on div "MLA" at bounding box center [207, 124] width 81 height 24
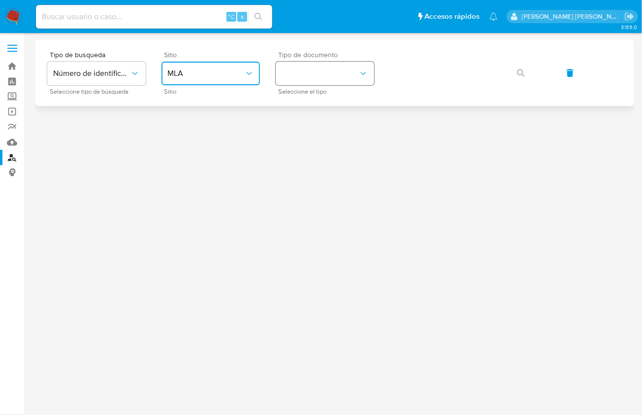
click at [298, 73] on button "identificationType" at bounding box center [325, 74] width 98 height 24
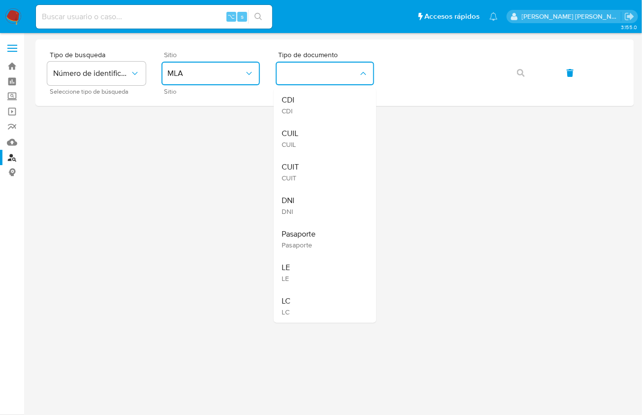
click at [309, 164] on div "CUIT CUIT" at bounding box center [322, 171] width 81 height 33
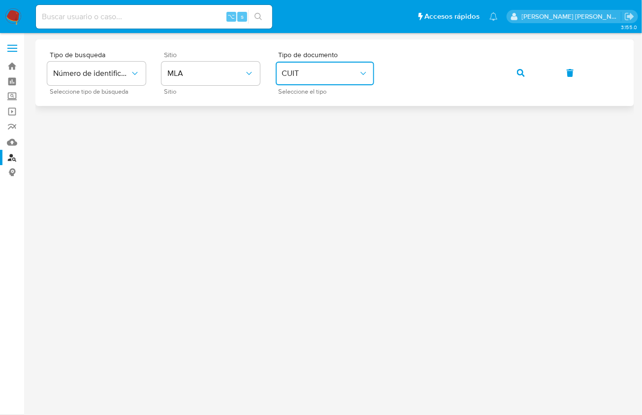
drag, startPoint x: 550, startPoint y: 72, endPoint x: 538, endPoint y: 73, distance: 11.8
click at [550, 72] on div "Tipo de busqueda Número de identificación Seleccione tipo de búsqueda Sitio MLA…" at bounding box center [334, 72] width 575 height 43
click at [520, 73] on icon "button" at bounding box center [521, 73] width 8 height 8
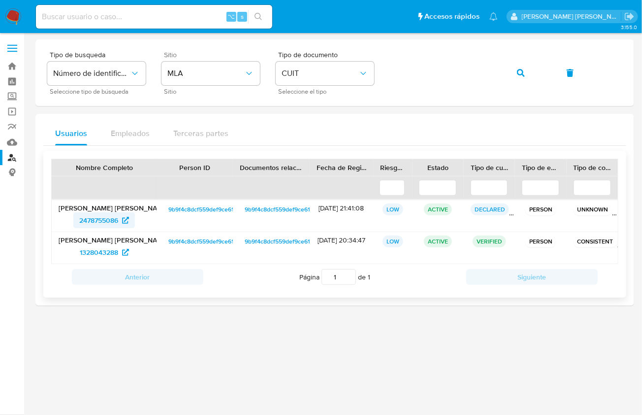
click at [97, 215] on span "2478755086" at bounding box center [98, 220] width 39 height 16
click at [501, 72] on div "Tipo de busqueda Número de identificación Seleccione tipo de búsqueda Sitio MLA…" at bounding box center [334, 72] width 575 height 43
click at [513, 73] on button "button" at bounding box center [520, 73] width 33 height 24
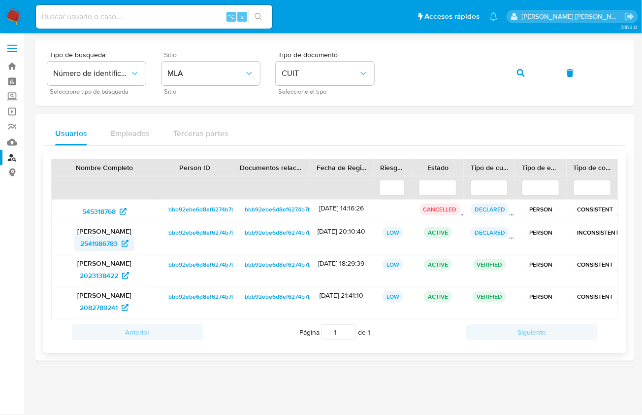
click at [98, 249] on span "2541986783" at bounding box center [98, 243] width 37 height 16
click at [525, 75] on button "button" at bounding box center [520, 73] width 33 height 24
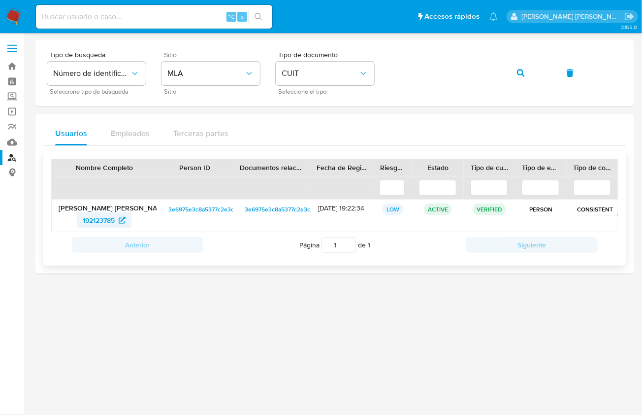
click at [110, 216] on span "192123785" at bounding box center [99, 220] width 32 height 16
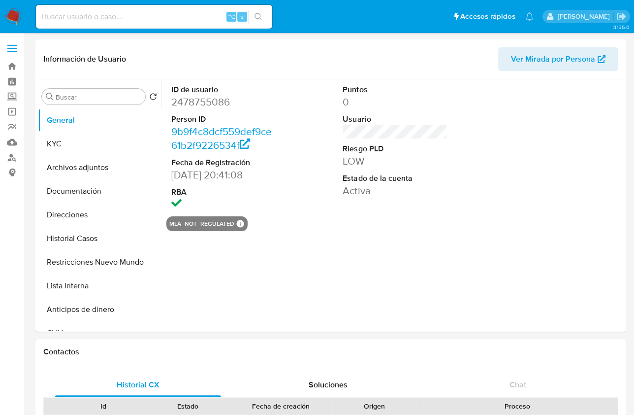
select select "10"
drag, startPoint x: 99, startPoint y: 236, endPoint x: 177, endPoint y: 261, distance: 81.4
click at [99, 236] on button "Historial Casos" at bounding box center [99, 238] width 123 height 24
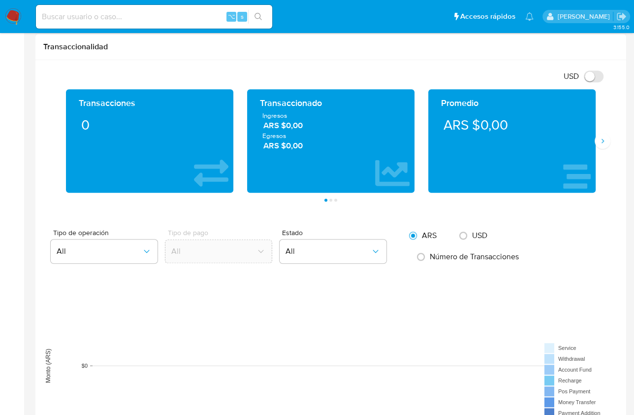
scroll to position [504, 0]
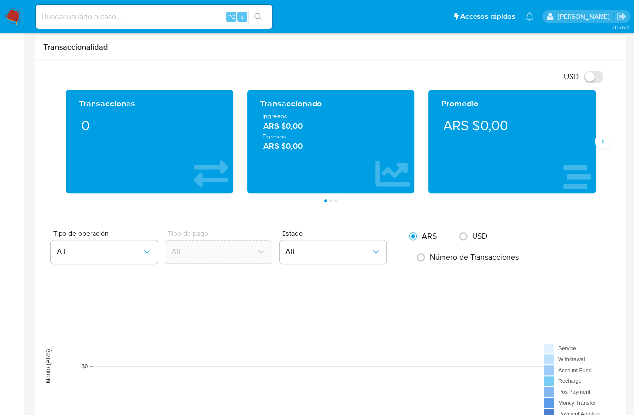
click at [606, 147] on div "Transacciones 0 Transaccionado Ingresos ARS $0,00 Egresos ARS $0,00 Promedio AR…" at bounding box center [330, 146] width 575 height 112
click at [606, 145] on button "Siguiente" at bounding box center [603, 141] width 16 height 16
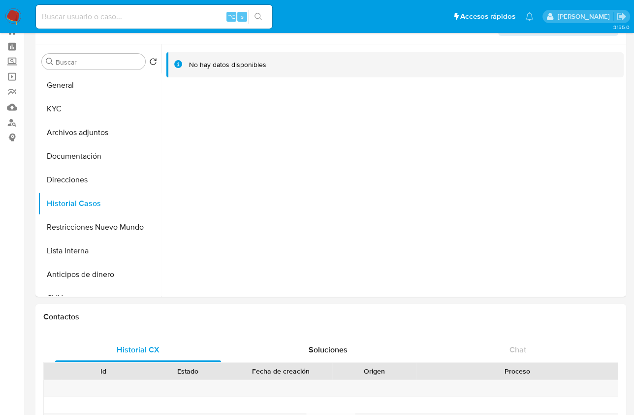
scroll to position [0, 0]
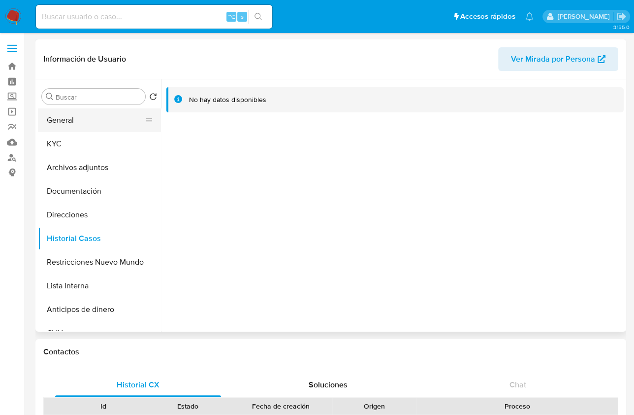
click at [91, 127] on button "General" at bounding box center [95, 120] width 115 height 24
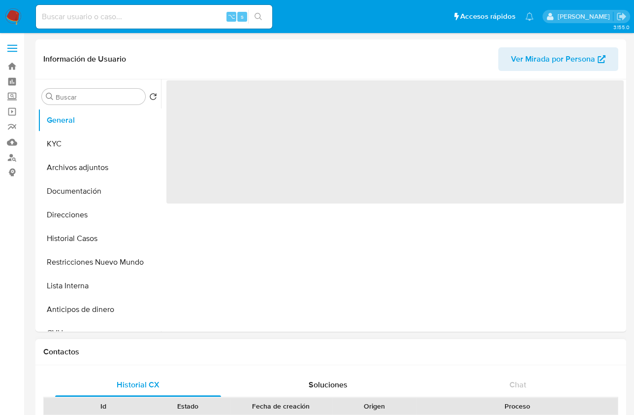
click at [559, 347] on h1 "Contactos" at bounding box center [330, 352] width 575 height 10
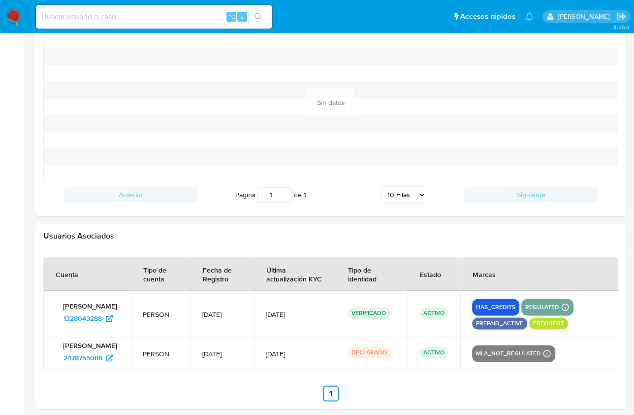
scroll to position [1053, 0]
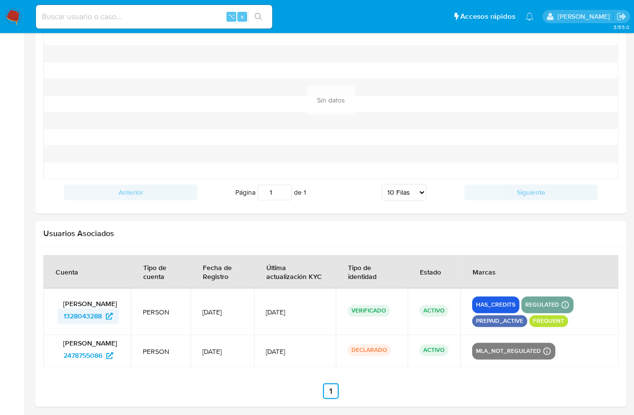
click at [95, 318] on span "1328043288" at bounding box center [83, 316] width 38 height 16
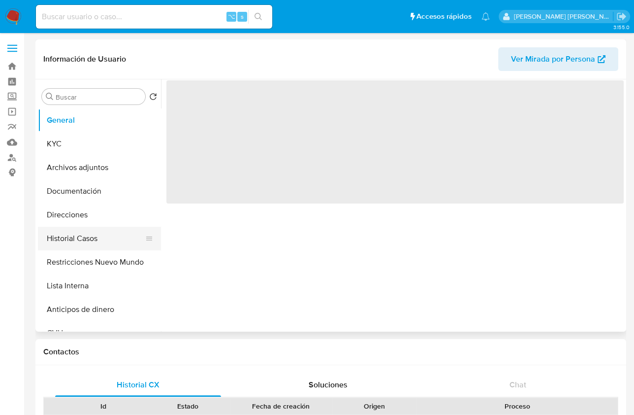
click at [107, 240] on button "Historial Casos" at bounding box center [95, 238] width 115 height 24
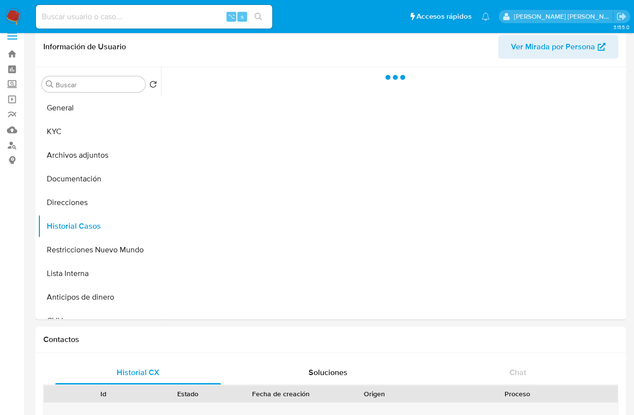
scroll to position [410, 0]
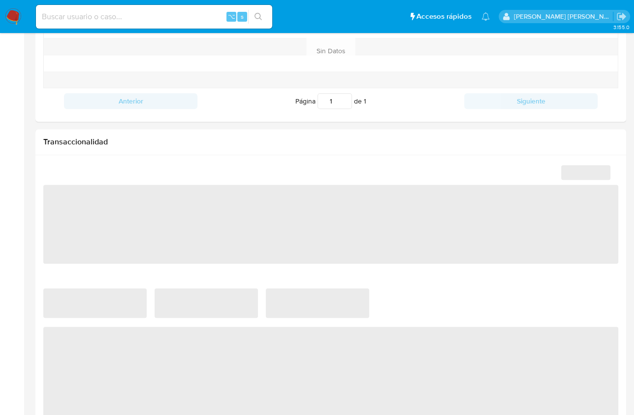
select select "10"
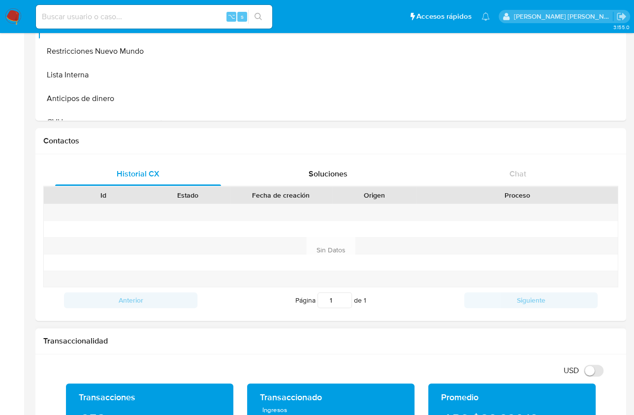
scroll to position [346, 0]
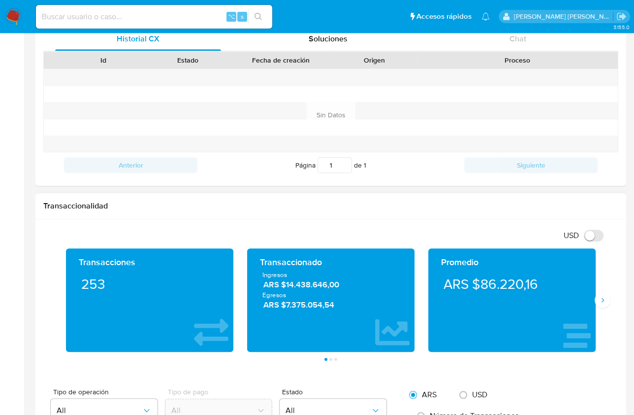
click at [612, 299] on div "Transacciones 253 Transaccionado Ingresos ARS $14.438.646,00 Egresos ARS $7.375…" at bounding box center [330, 304] width 575 height 112
click at [602, 298] on icon "Siguiente" at bounding box center [603, 300] width 2 height 4
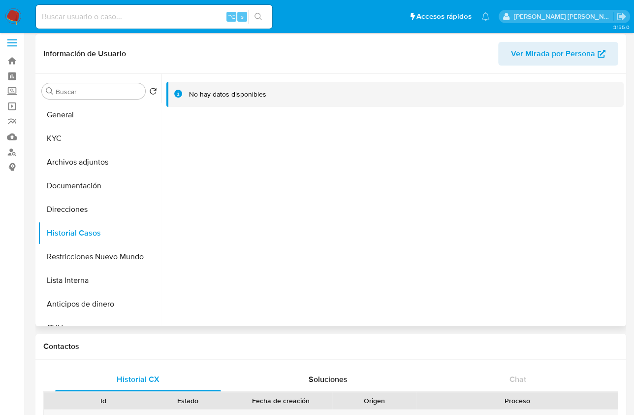
scroll to position [0, 0]
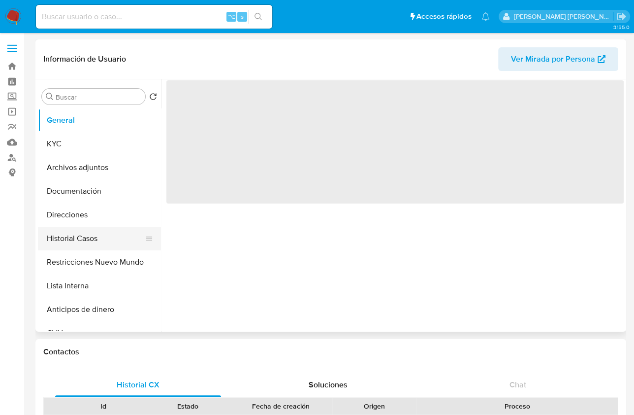
click at [96, 234] on button "Historial Casos" at bounding box center [95, 238] width 115 height 24
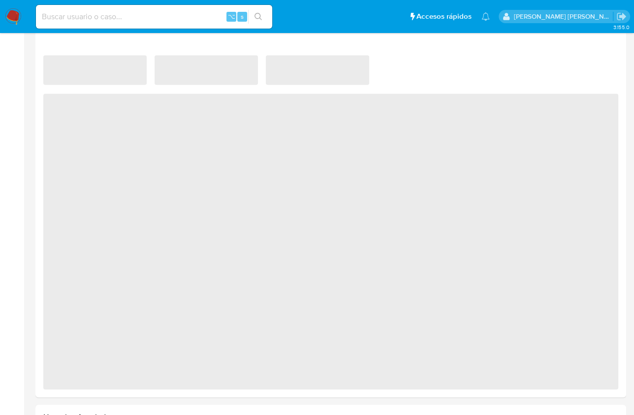
scroll to position [895, 0]
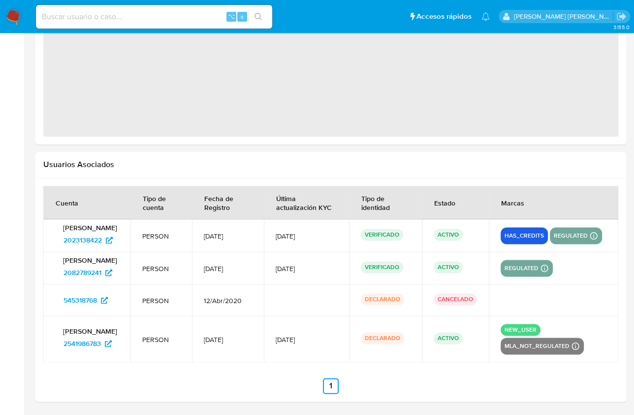
select select "10"
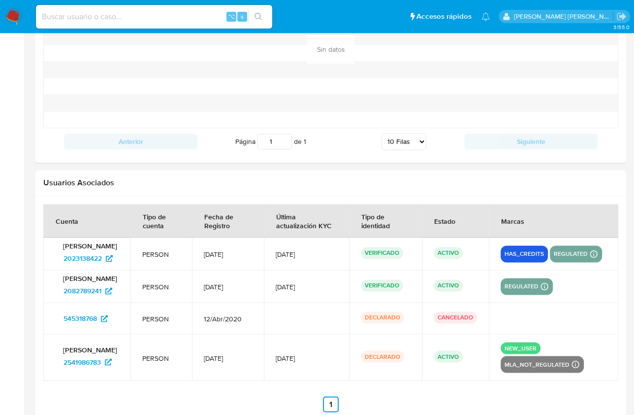
scroll to position [1118, 0]
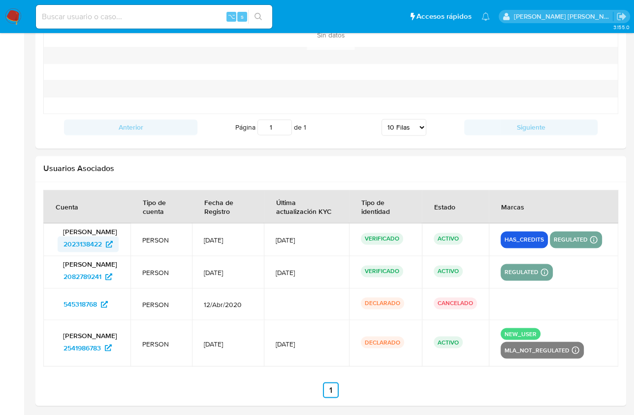
click at [83, 244] on span "2023138422" at bounding box center [83, 244] width 38 height 16
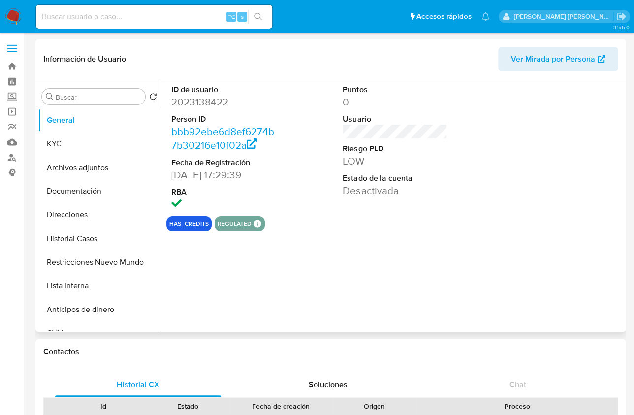
select select "10"
click at [112, 241] on button "Historial Casos" at bounding box center [95, 238] width 115 height 24
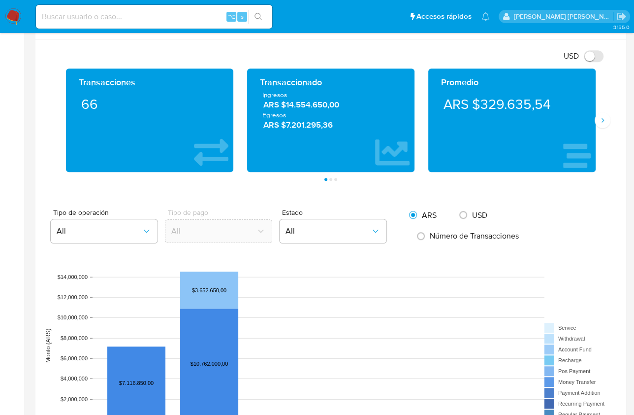
scroll to position [448, 0]
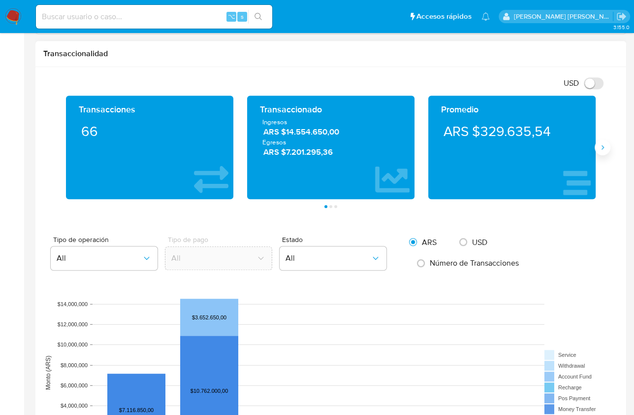
click at [599, 151] on button "Siguiente" at bounding box center [603, 147] width 16 height 16
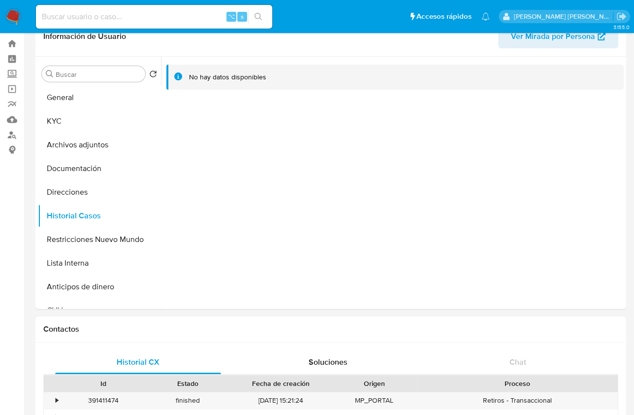
scroll to position [19, 0]
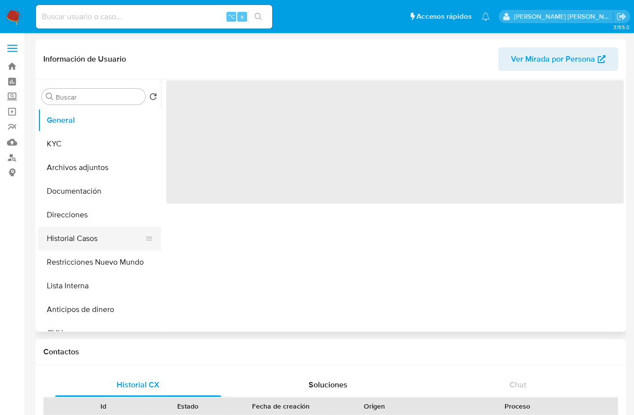
click at [106, 242] on button "Historial Casos" at bounding box center [95, 238] width 115 height 24
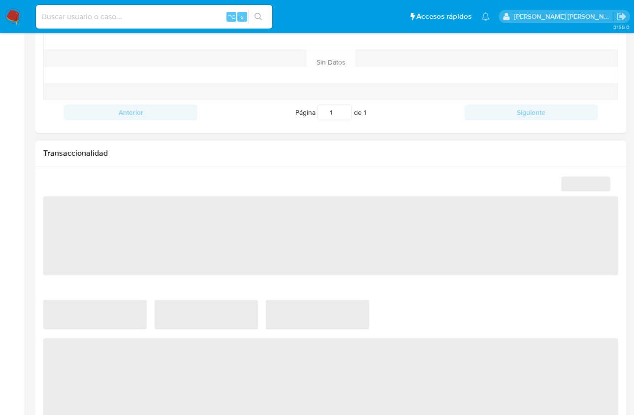
select select "10"
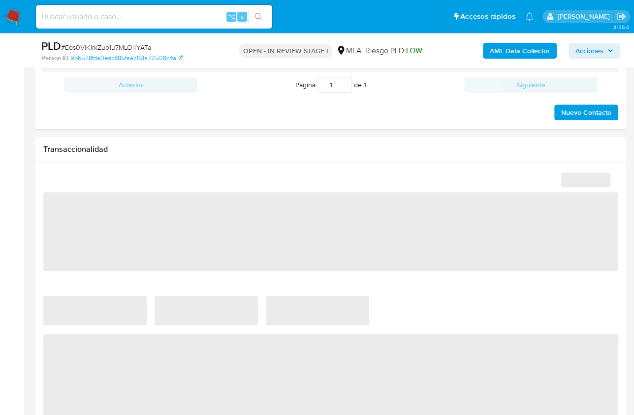
scroll to position [351, 0]
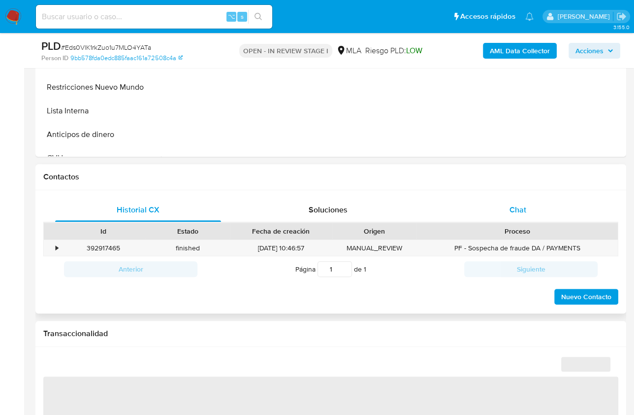
click at [507, 202] on div "Chat" at bounding box center [518, 210] width 166 height 24
select select "10"
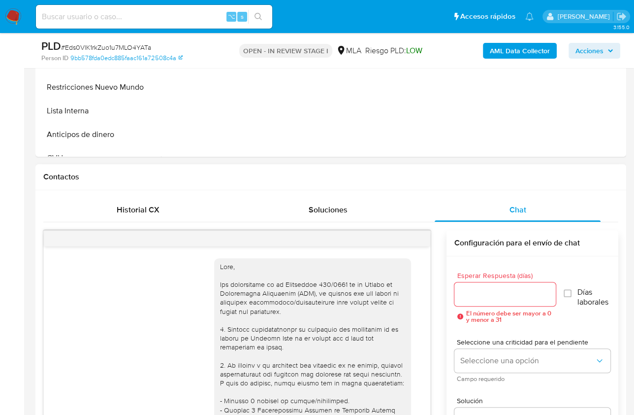
scroll to position [1183, 0]
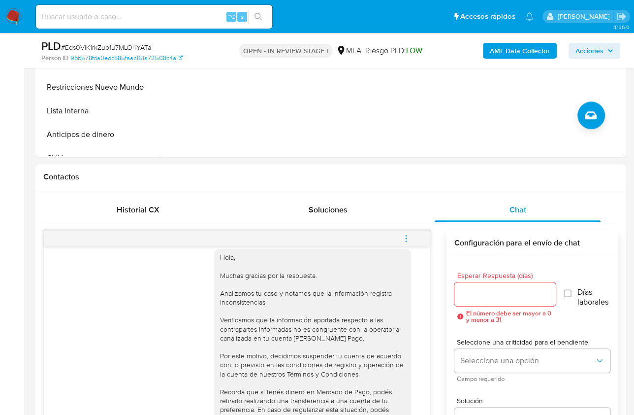
click at [417, 237] on button "menu-action" at bounding box center [406, 238] width 32 height 24
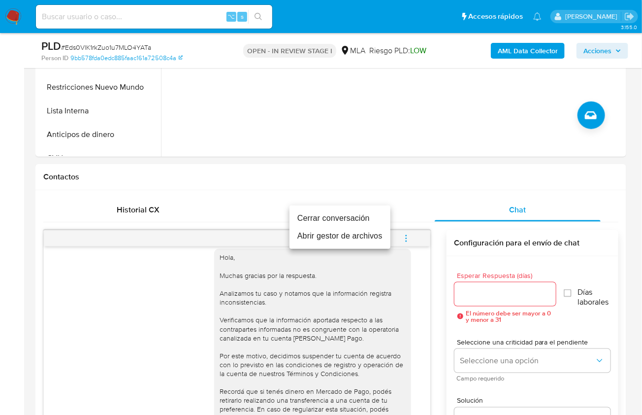
click at [327, 222] on li "Cerrar conversación" at bounding box center [340, 218] width 101 height 18
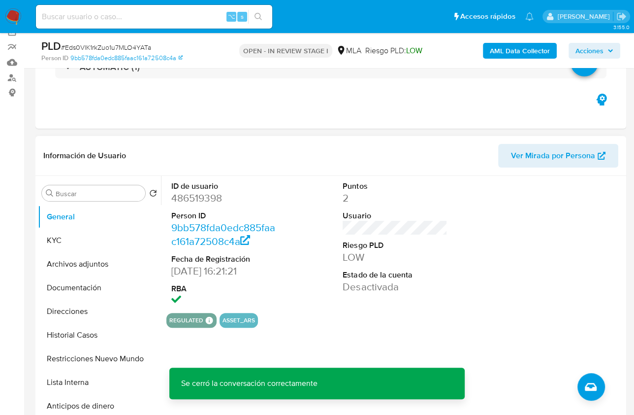
scroll to position [66, 0]
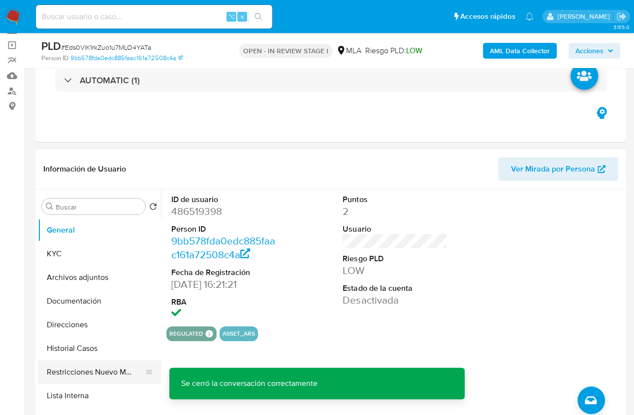
click at [74, 374] on button "Restricciones Nuevo Mundo" at bounding box center [95, 372] width 115 height 24
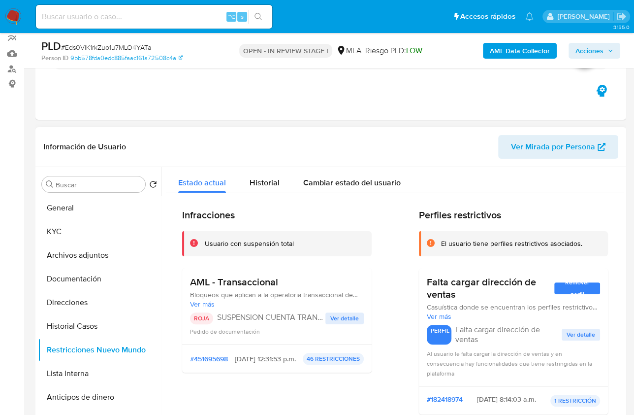
scroll to position [138, 0]
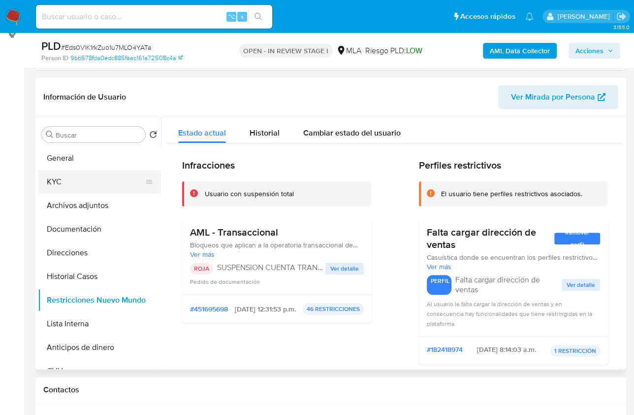
click at [77, 173] on button "KYC" at bounding box center [95, 182] width 115 height 24
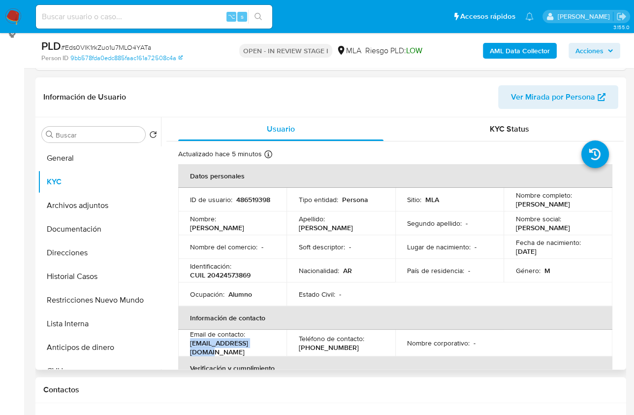
drag, startPoint x: 266, startPoint y: 346, endPoint x: 190, endPoint y: 345, distance: 76.8
click at [190, 345] on div "Email de contacto : agus.eche18@gmail.com" at bounding box center [232, 342] width 85 height 27
copy p "agus.eche18@gmail.com"
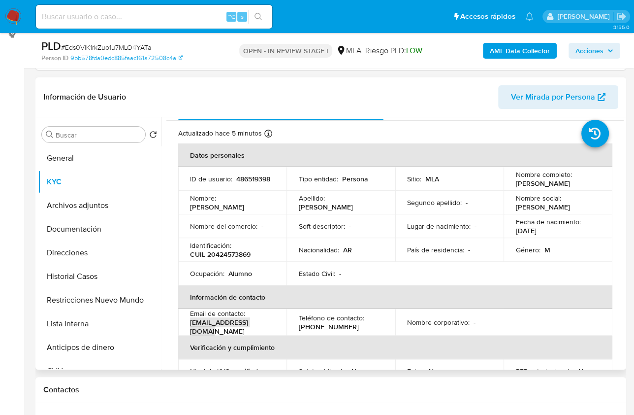
scroll to position [20, 0]
drag, startPoint x: 525, startPoint y: 184, endPoint x: 579, endPoint y: 184, distance: 53.7
click at [579, 184] on div "Nombre completo : Agustin Echenique" at bounding box center [558, 180] width 85 height 18
copy p "Agustin Echenique"
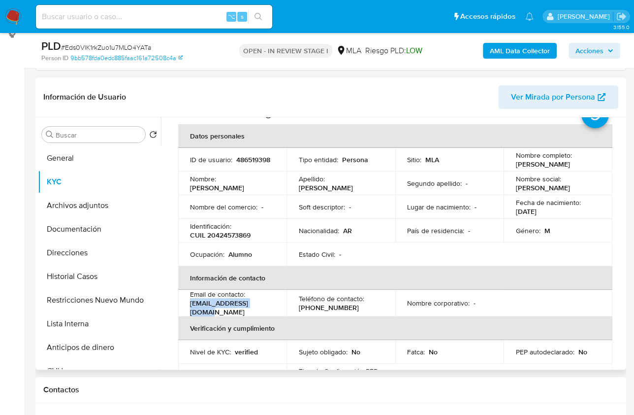
scroll to position [269, 0]
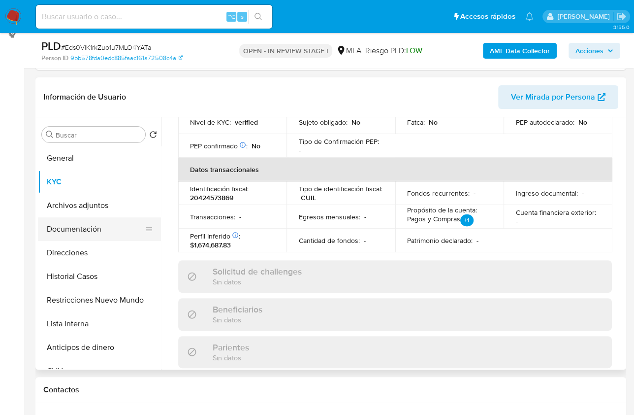
click at [78, 223] on button "Documentación" at bounding box center [95, 229] width 115 height 24
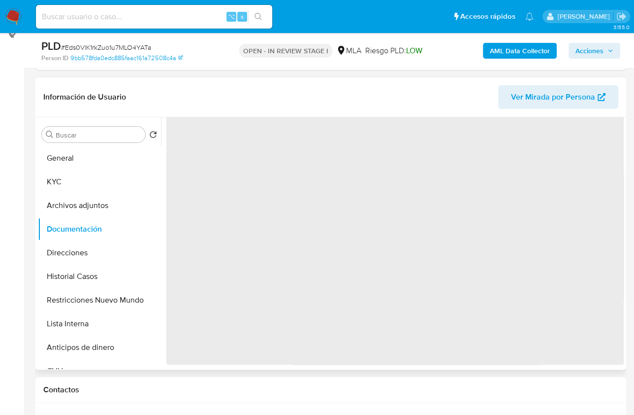
scroll to position [0, 0]
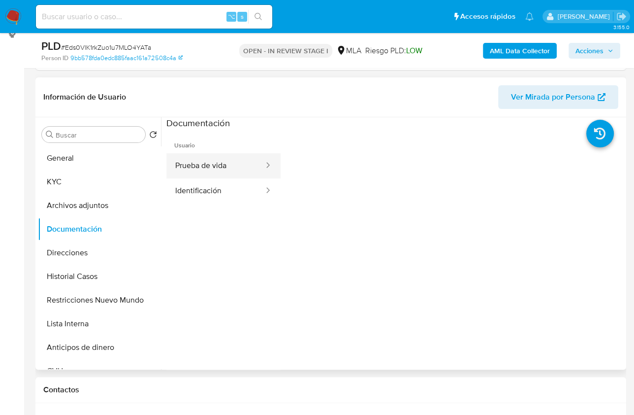
click at [221, 167] on button "Prueba de vida" at bounding box center [215, 165] width 98 height 25
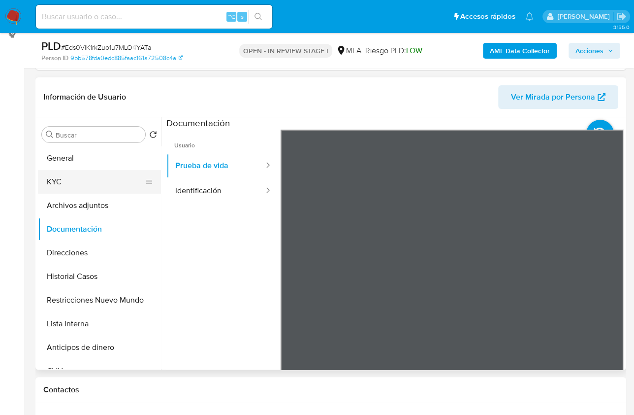
click at [89, 190] on button "KYC" at bounding box center [95, 182] width 115 height 24
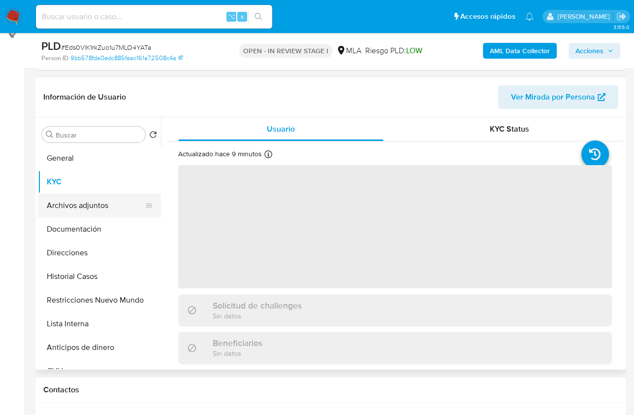
click at [91, 206] on button "Archivos adjuntos" at bounding box center [95, 206] width 115 height 24
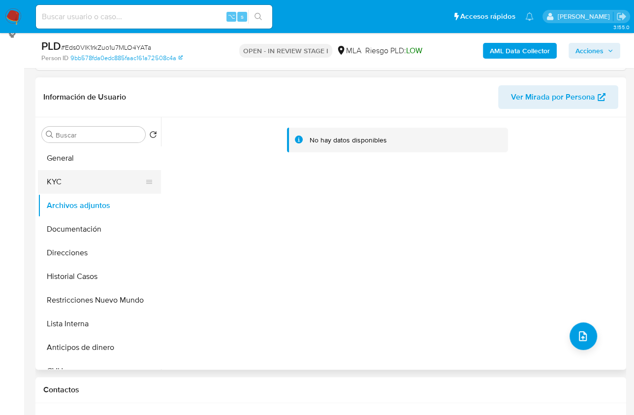
click at [87, 179] on button "KYC" at bounding box center [95, 182] width 115 height 24
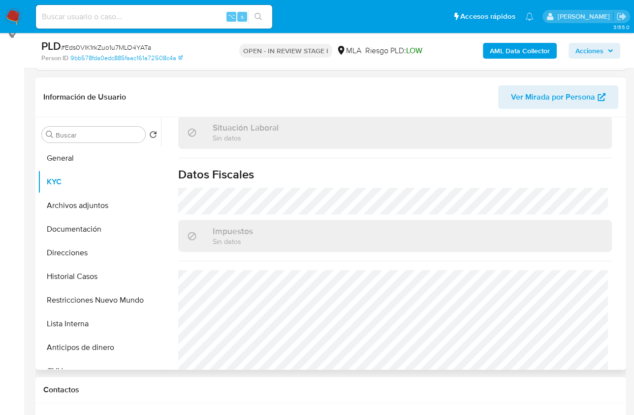
scroll to position [552, 0]
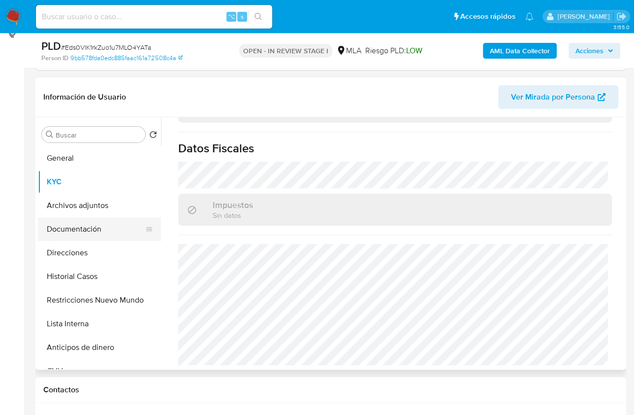
click at [96, 220] on button "Documentación" at bounding box center [95, 229] width 115 height 24
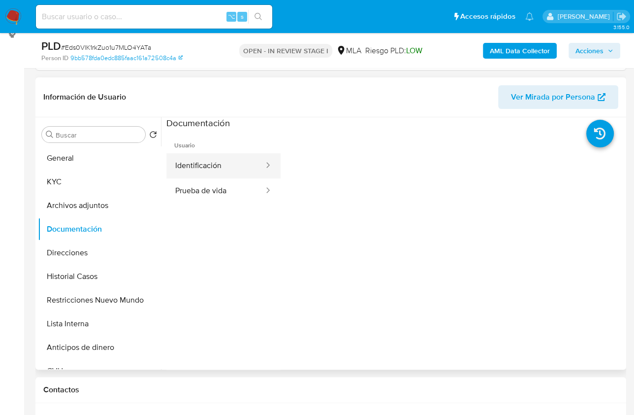
click at [217, 165] on button "Identificación" at bounding box center [215, 165] width 98 height 25
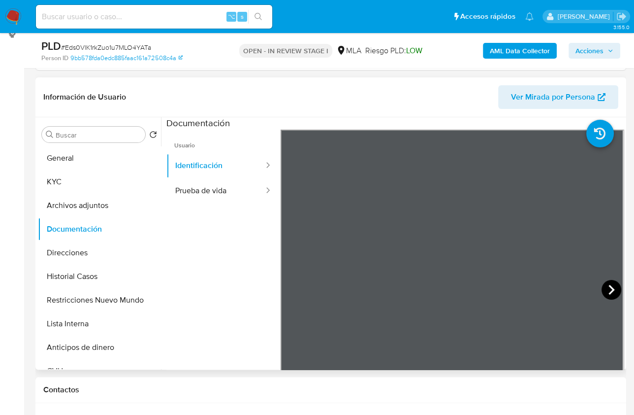
click at [608, 285] on icon at bounding box center [612, 290] width 20 height 20
click at [103, 182] on button "KYC" at bounding box center [95, 182] width 115 height 24
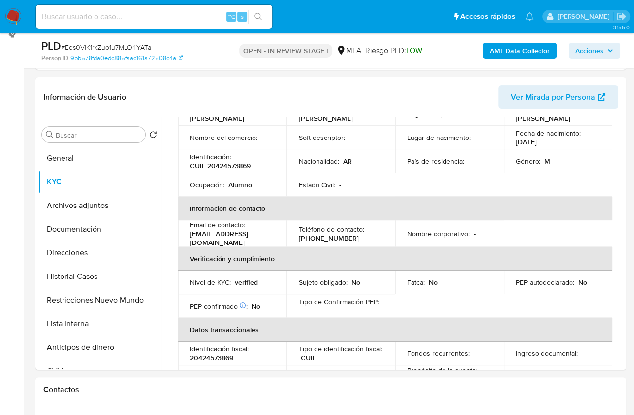
scroll to position [7, 0]
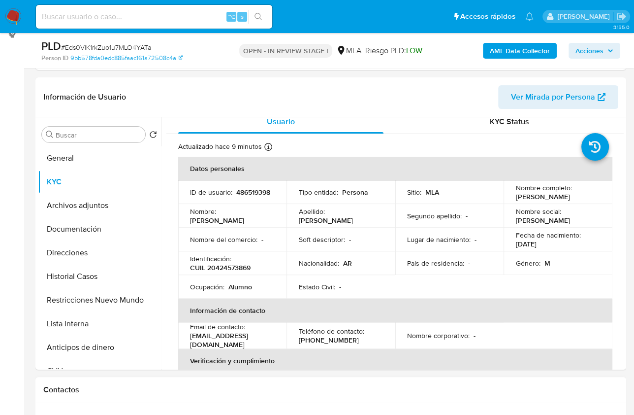
click at [519, 394] on div "Contactos" at bounding box center [330, 390] width 591 height 26
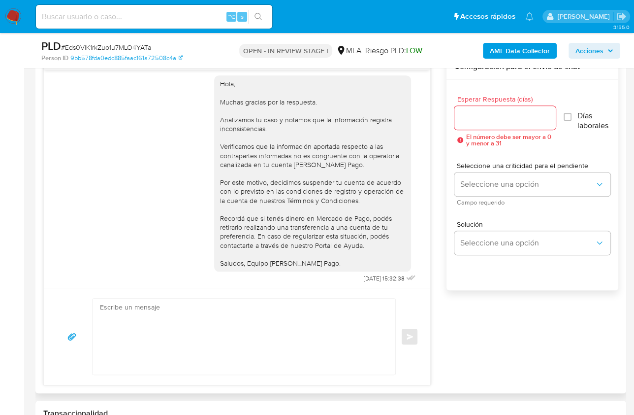
scroll to position [1183, 0]
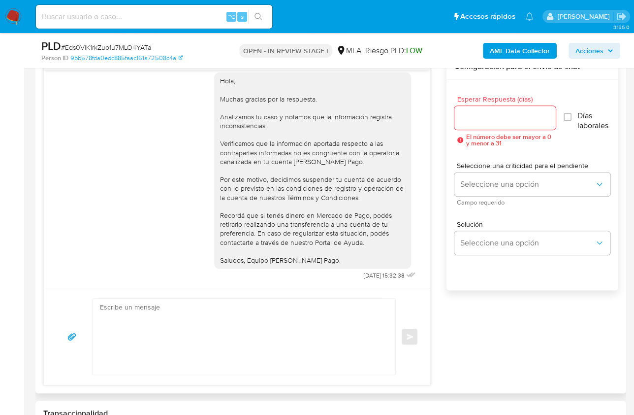
click at [485, 356] on div "17/07/2025 19:58:47 Buenas tardes, uso Mercado pago como botellera virtual, par…" at bounding box center [330, 219] width 575 height 331
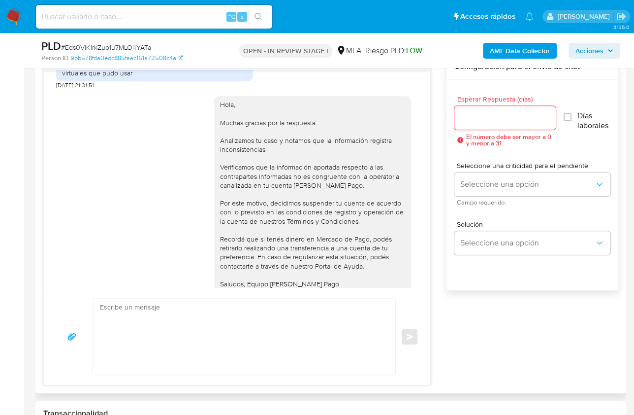
scroll to position [1148, 0]
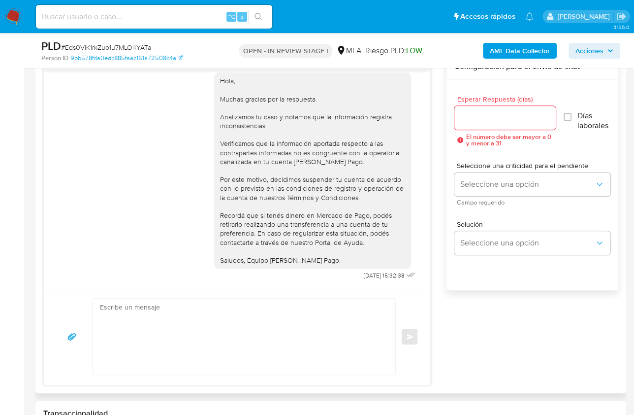
click at [476, 321] on div "17/07/2025 19:58:47 Buenas tardes, uso Mercado pago como botellera virtual, par…" at bounding box center [330, 219] width 575 height 331
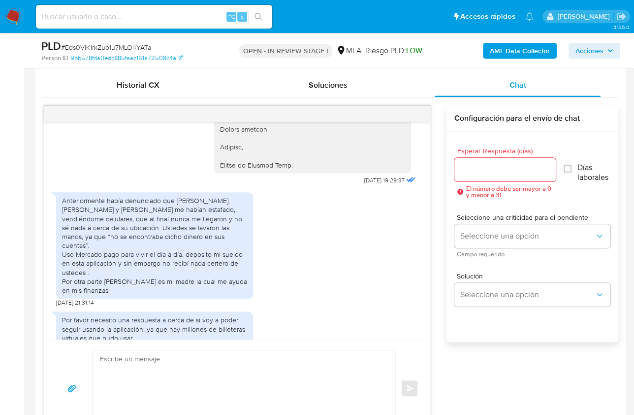
scroll to position [915, 0]
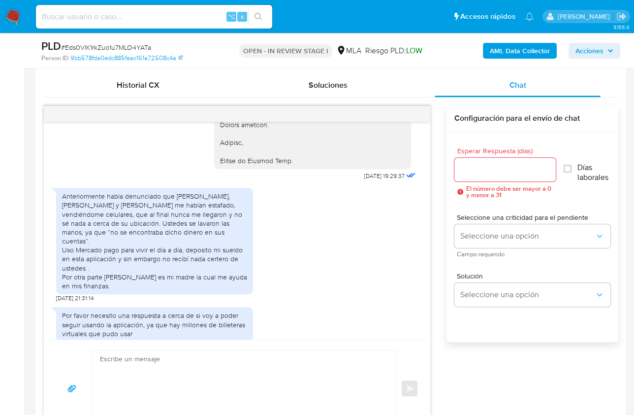
drag, startPoint x: 130, startPoint y: 323, endPoint x: 59, endPoint y: 231, distance: 117.2
click at [59, 231] on div "Anteriormente había denunciado que Alexis Gabriel Szpiro, Leandro Javier leyes …" at bounding box center [154, 241] width 197 height 106
click at [115, 290] on div "Anteriormente había denunciado que Alexis Gabriel Szpiro, Leandro Javier leyes …" at bounding box center [154, 241] width 185 height 98
drag, startPoint x: 122, startPoint y: 320, endPoint x: 61, endPoint y: 232, distance: 107.1
click at [61, 232] on div "Anteriormente había denunciado que Alexis Gabriel Szpiro, Leandro Javier leyes …" at bounding box center [154, 241] width 197 height 106
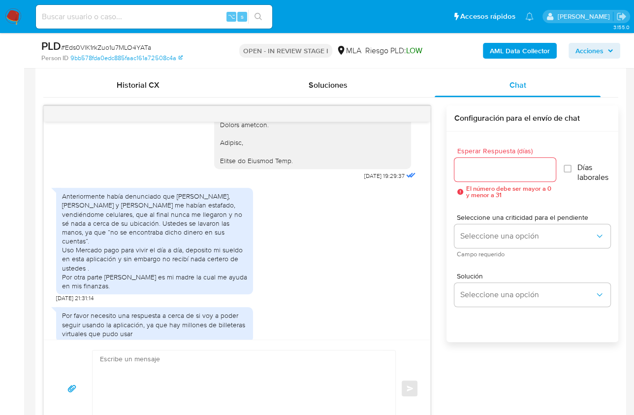
copy div "Anteriormente había denunciado que Alexis Gabriel Szpiro, Leandro Javier leyes …"
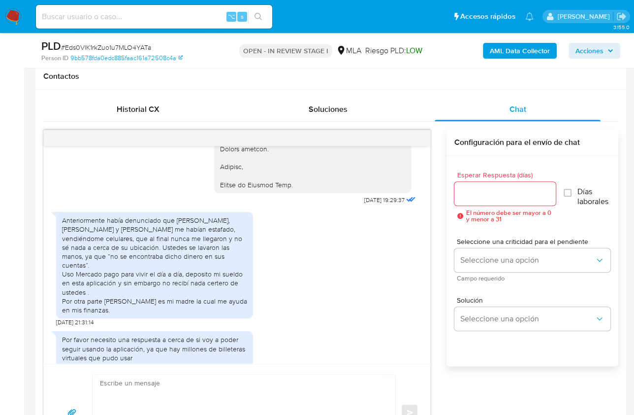
scroll to position [156, 0]
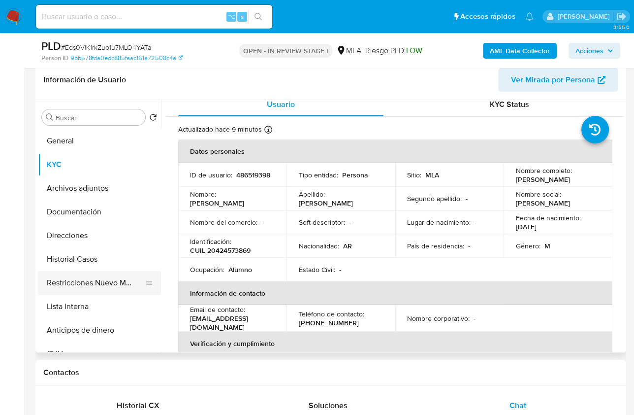
click at [89, 288] on button "Restricciones Nuevo Mundo" at bounding box center [95, 283] width 115 height 24
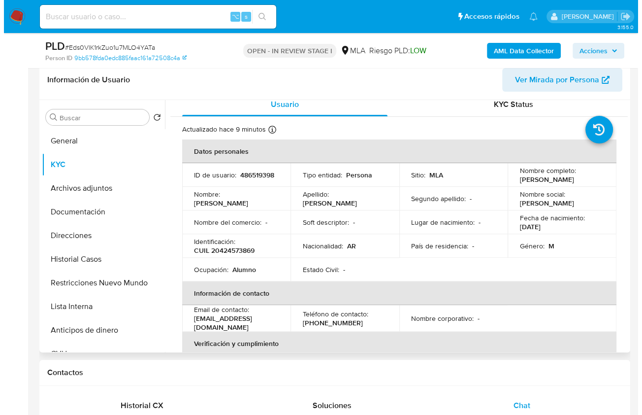
scroll to position [0, 0]
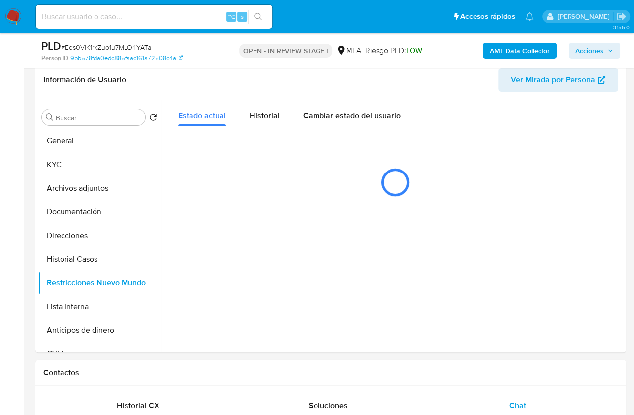
click at [537, 49] on b "AML Data Collector" at bounding box center [520, 51] width 60 height 16
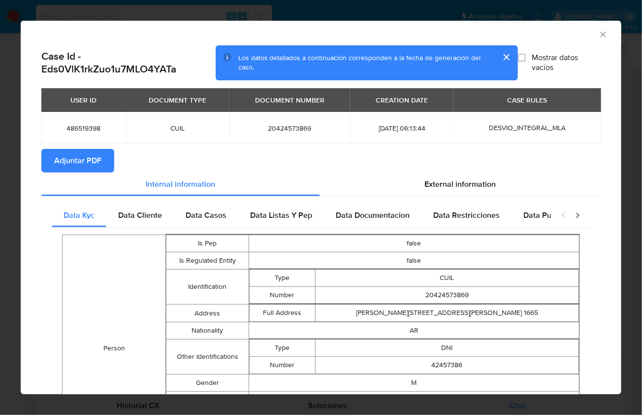
click at [103, 163] on button "Adjuntar PDF" at bounding box center [77, 161] width 73 height 24
click at [600, 33] on icon "Cerrar ventana" at bounding box center [602, 34] width 5 height 5
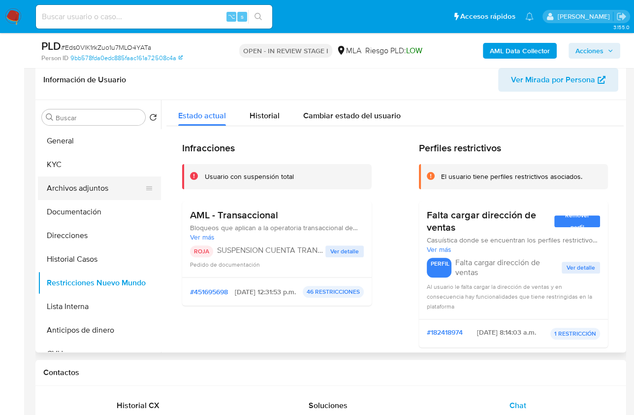
click at [97, 179] on button "Archivos adjuntos" at bounding box center [95, 188] width 115 height 24
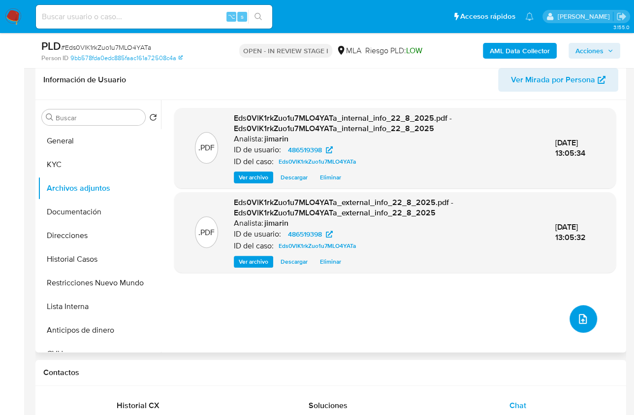
click at [587, 316] on button "upload-file" at bounding box center [584, 319] width 28 height 28
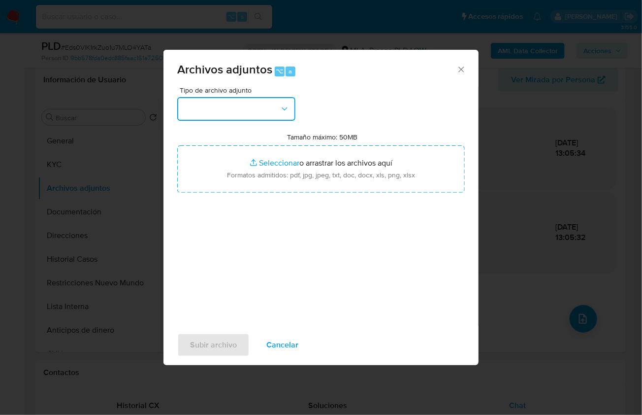
drag, startPoint x: 271, startPoint y: 100, endPoint x: 265, endPoint y: 105, distance: 7.7
click at [271, 100] on button "button" at bounding box center [236, 109] width 118 height 24
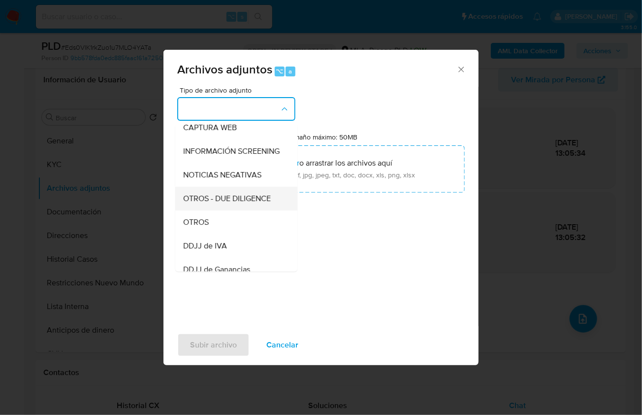
scroll to position [111, 0]
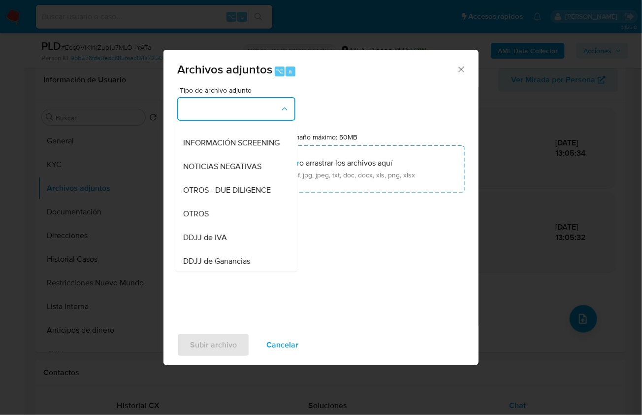
click at [217, 225] on div "OTROS" at bounding box center [233, 213] width 100 height 24
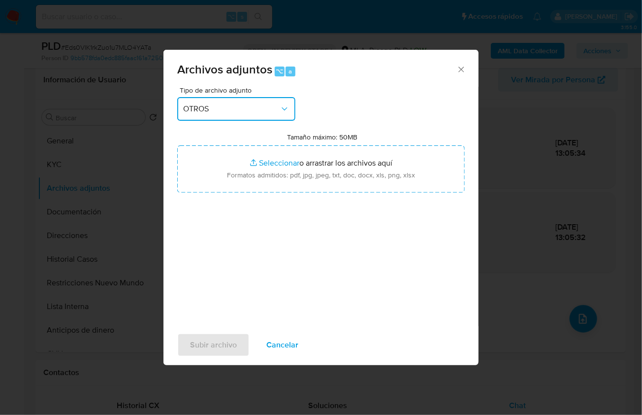
click at [238, 100] on button "OTROS" at bounding box center [236, 109] width 118 height 24
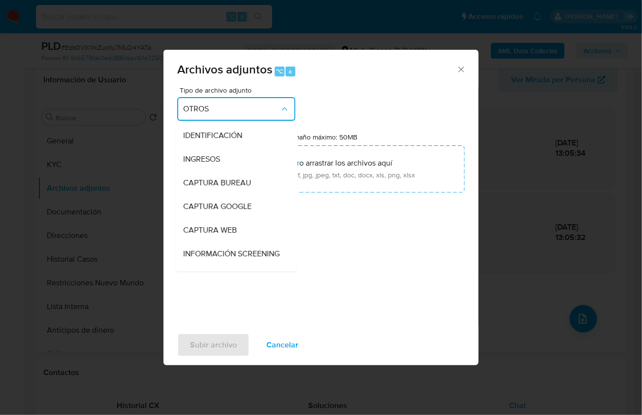
scroll to position [136, 0]
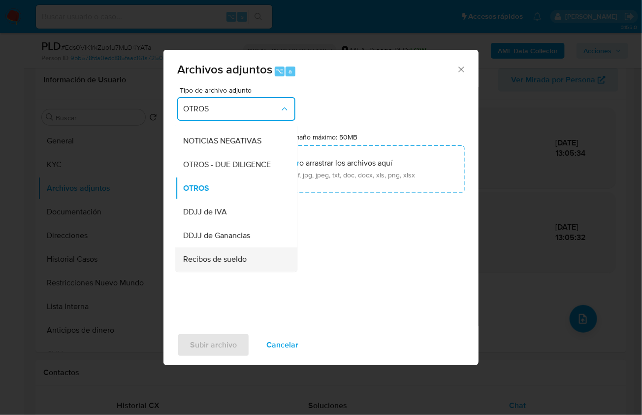
click at [228, 260] on div "Recibos de sueldo" at bounding box center [233, 259] width 100 height 24
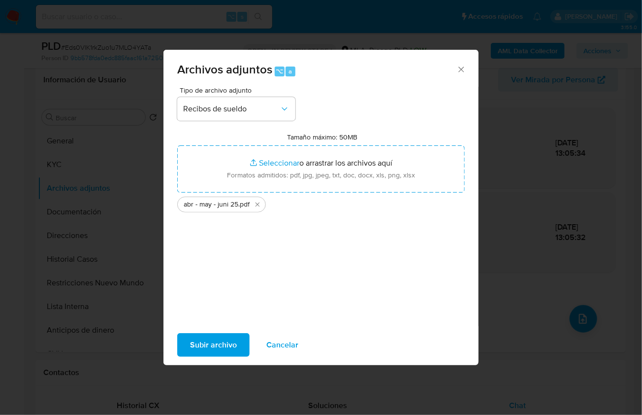
drag, startPoint x: 223, startPoint y: 174, endPoint x: 204, endPoint y: 345, distance: 171.9
click at [204, 345] on span "Subir archivo" at bounding box center [213, 345] width 47 height 22
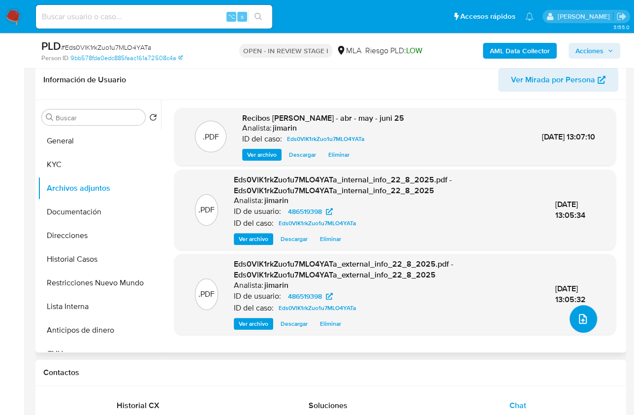
click at [579, 320] on icon "upload-file" at bounding box center [583, 319] width 8 height 10
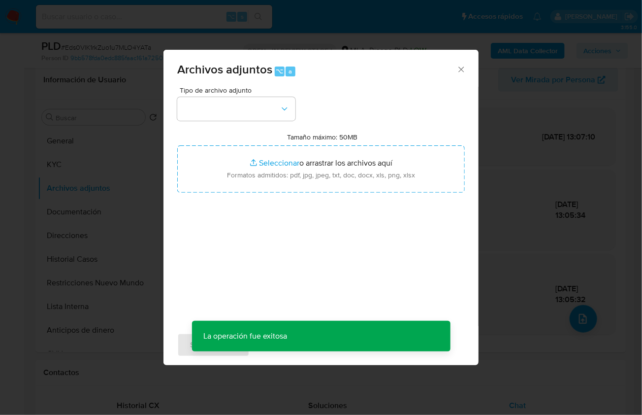
click at [252, 121] on div "Tipo de archivo adjunto Tamaño máximo: 50MB Seleccionar archivos Seleccionar o …" at bounding box center [321, 203] width 288 height 232
click at [252, 117] on button "button" at bounding box center [236, 109] width 118 height 24
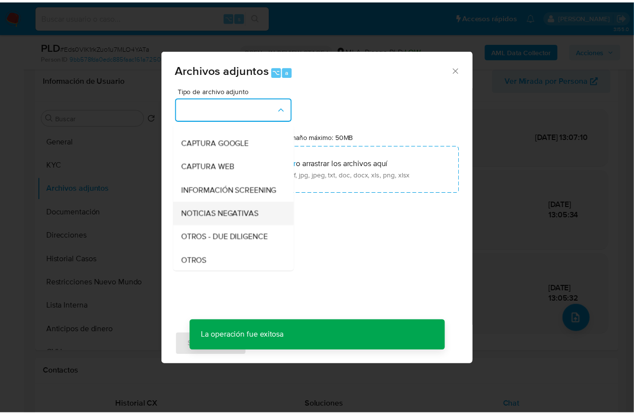
scroll to position [70, 0]
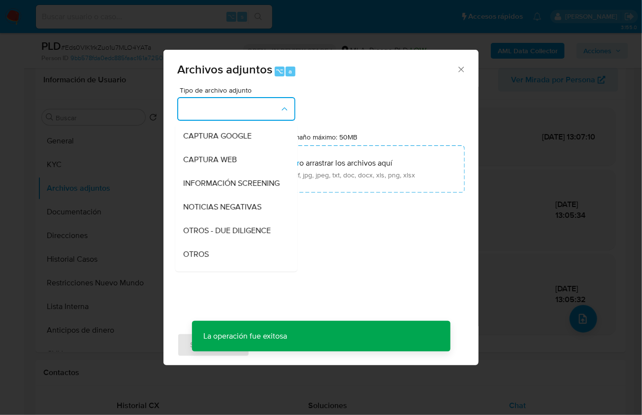
click at [215, 257] on div "OTROS" at bounding box center [233, 254] width 100 height 24
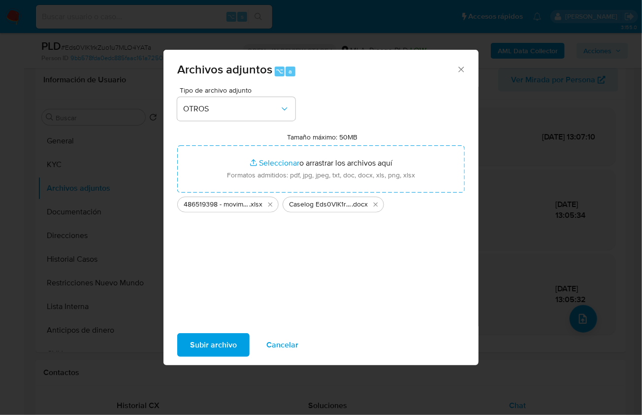
click at [197, 347] on span "Subir archivo" at bounding box center [213, 345] width 47 height 22
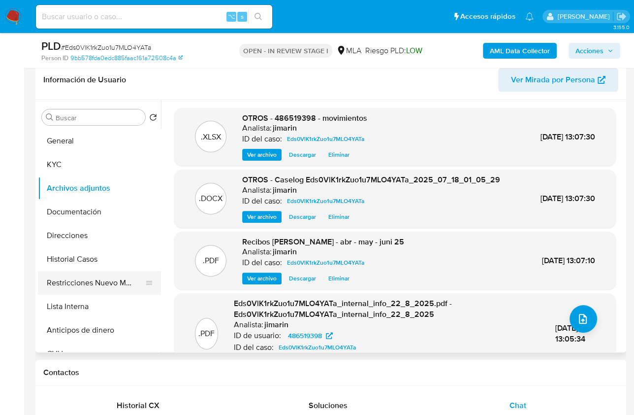
click at [88, 285] on button "Restricciones Nuevo Mundo" at bounding box center [95, 283] width 115 height 24
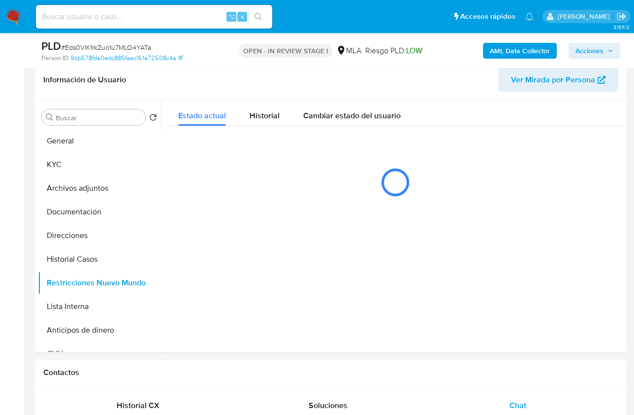
click at [580, 57] on span "Acciones" at bounding box center [590, 51] width 28 height 16
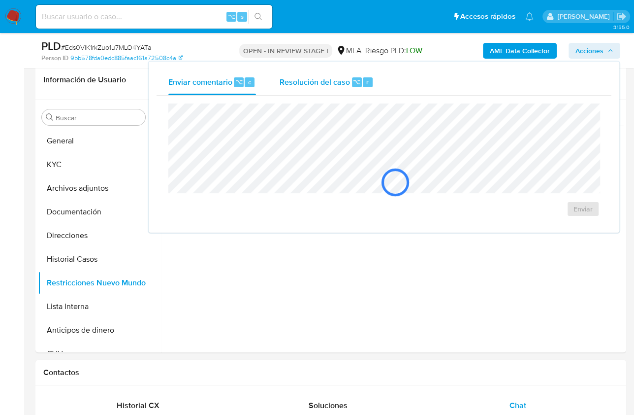
click at [359, 86] on div "⌥" at bounding box center [357, 82] width 10 height 10
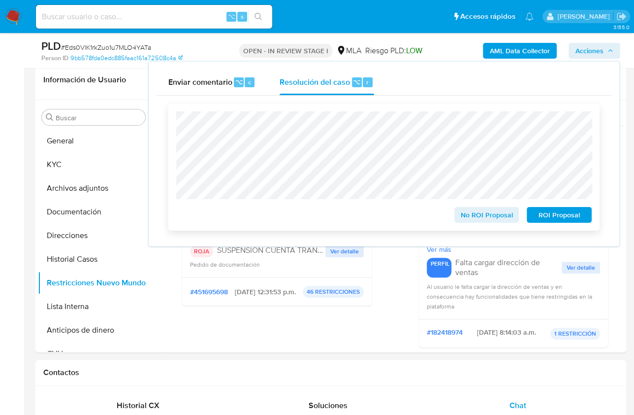
click at [559, 215] on span "ROI Proposal" at bounding box center [559, 215] width 51 height 14
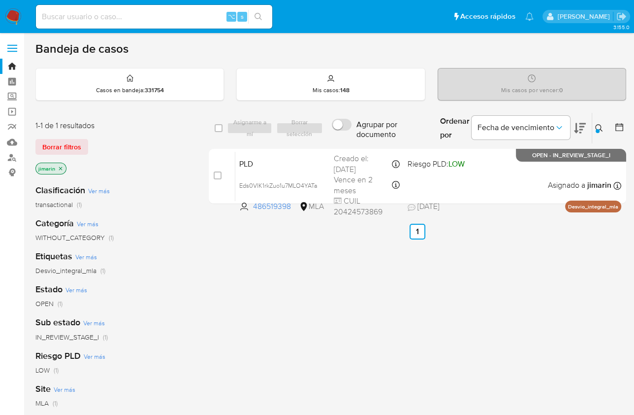
click at [600, 126] on icon at bounding box center [599, 128] width 8 height 8
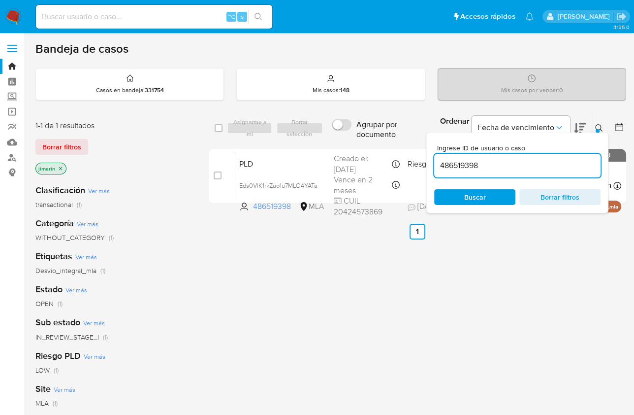
click at [528, 166] on input "486519398" at bounding box center [517, 165] width 166 height 13
type input "507413012"
click at [596, 127] on icon at bounding box center [599, 128] width 8 height 8
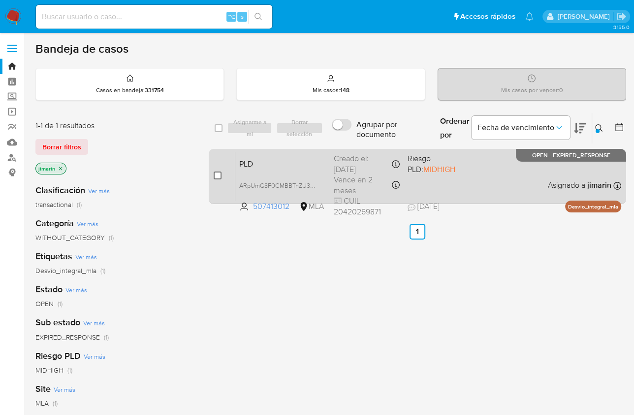
click at [218, 174] on input "checkbox" at bounding box center [218, 175] width 8 height 8
checkbox input "true"
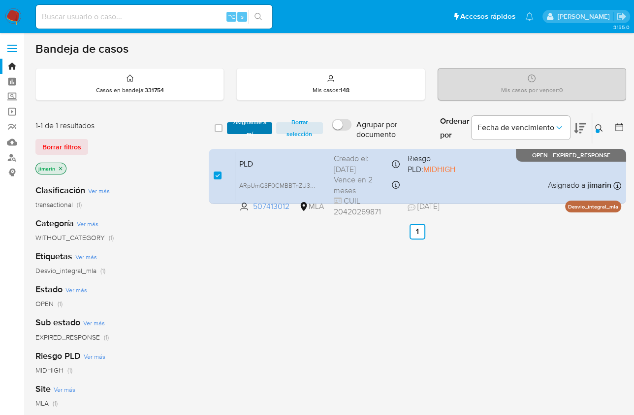
click at [249, 128] on span "Asignarme a mí" at bounding box center [249, 128] width 35 height 10
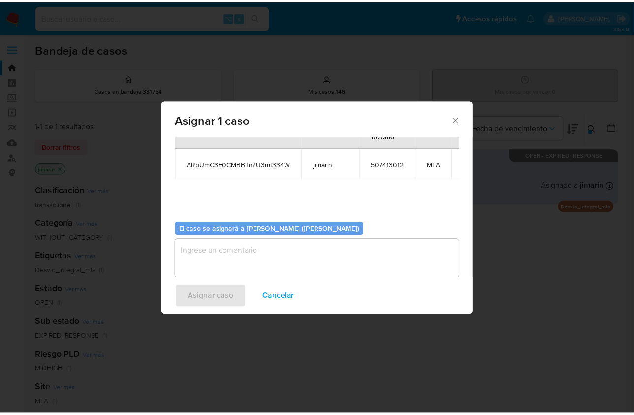
scroll to position [50, 0]
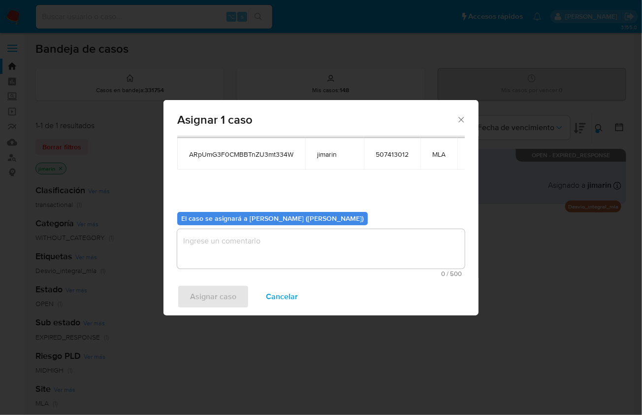
click at [289, 260] on textarea "assign-modal" at bounding box center [321, 248] width 288 height 39
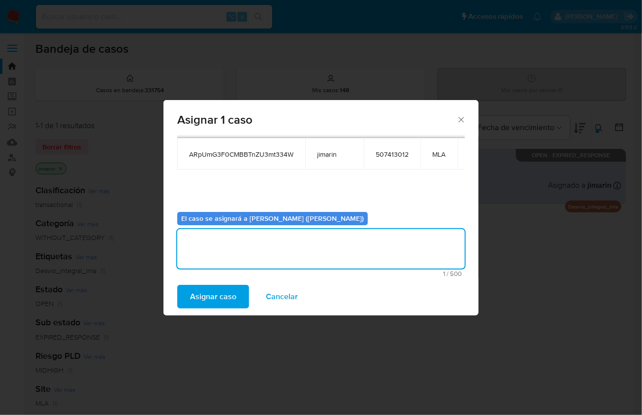
click at [205, 302] on span "Asignar caso" at bounding box center [213, 297] width 46 height 22
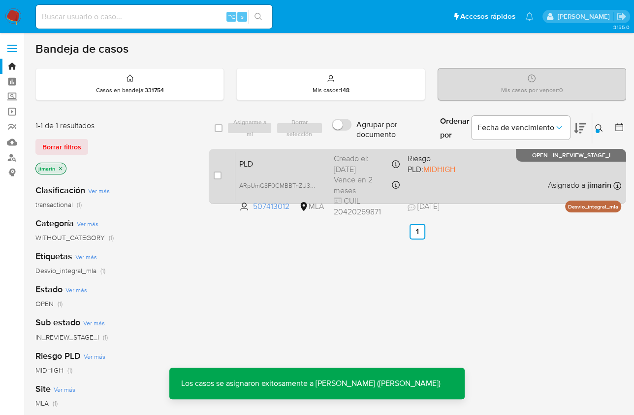
click at [537, 186] on div "PLD ARpUmG3F0CMBBTnZU3mt334W 507413012 MLA Riesgo PLD: MIDHIGH Creado el: 12/07…" at bounding box center [428, 176] width 386 height 50
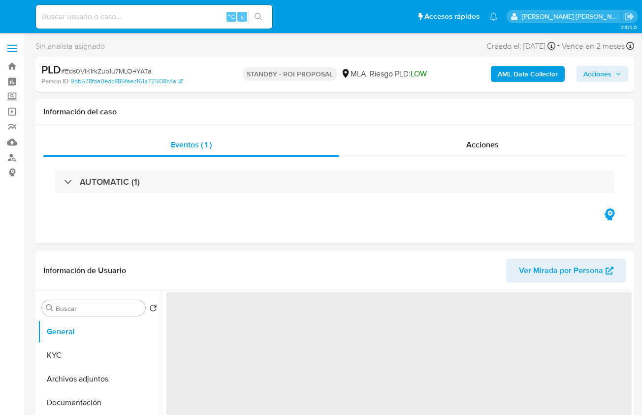
select select "10"
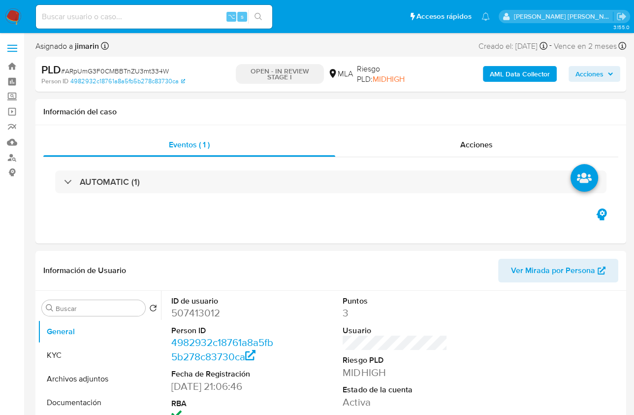
select select "10"
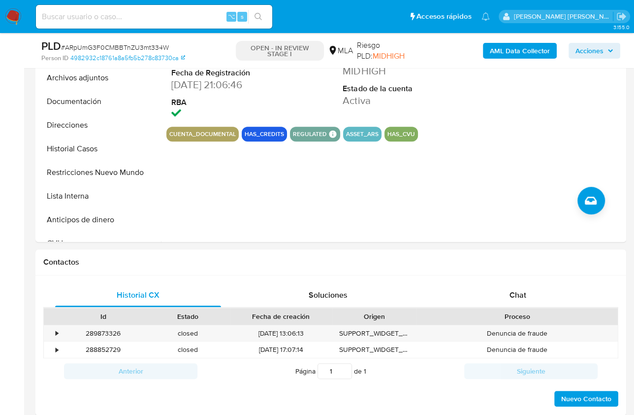
scroll to position [272, 0]
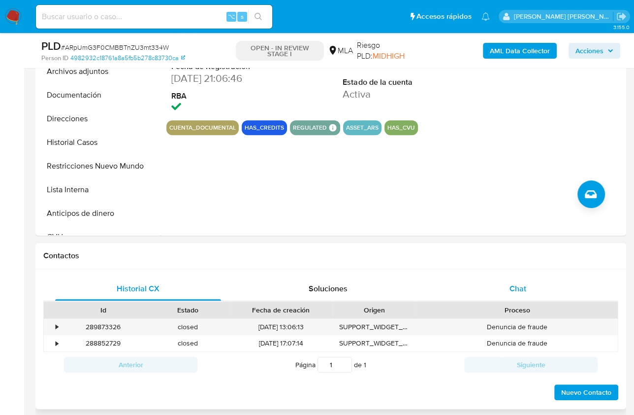
click at [523, 289] on span "Chat" at bounding box center [518, 288] width 17 height 11
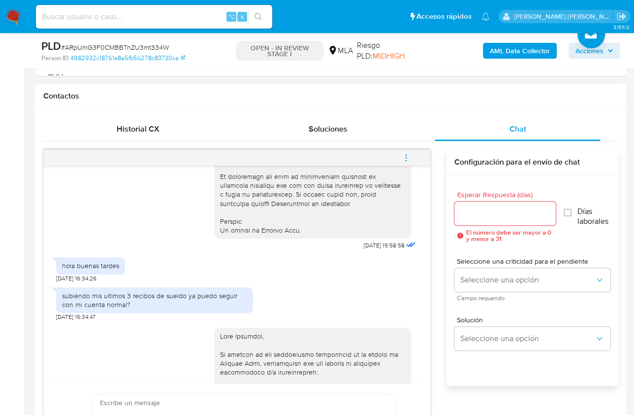
scroll to position [462, 0]
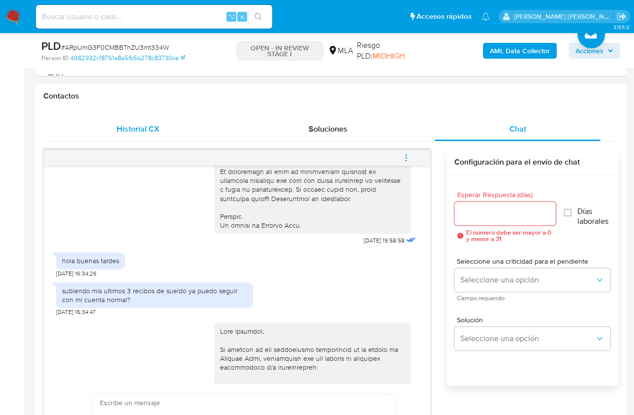
click at [152, 120] on div "Historial CX" at bounding box center [138, 129] width 166 height 24
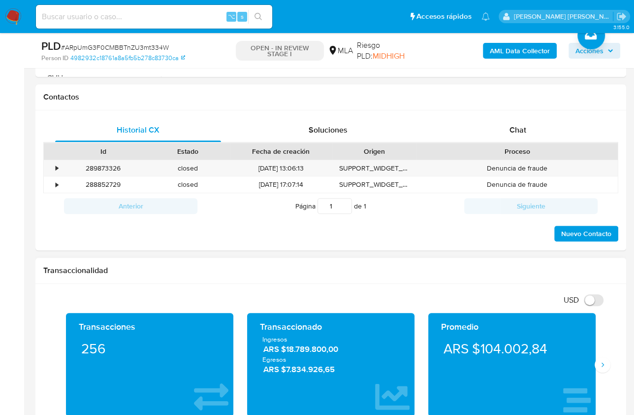
scroll to position [144, 0]
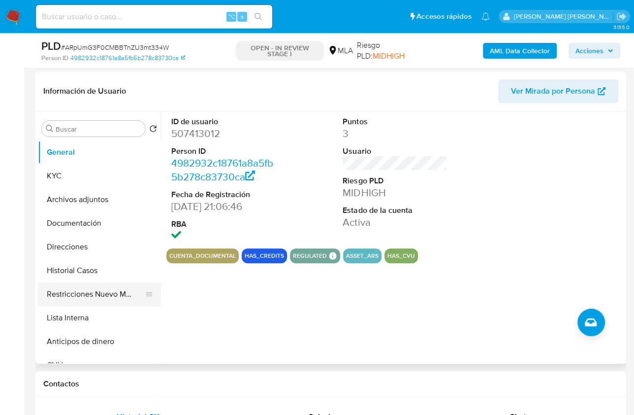
click at [107, 304] on button "Restricciones Nuevo Mundo" at bounding box center [95, 294] width 115 height 24
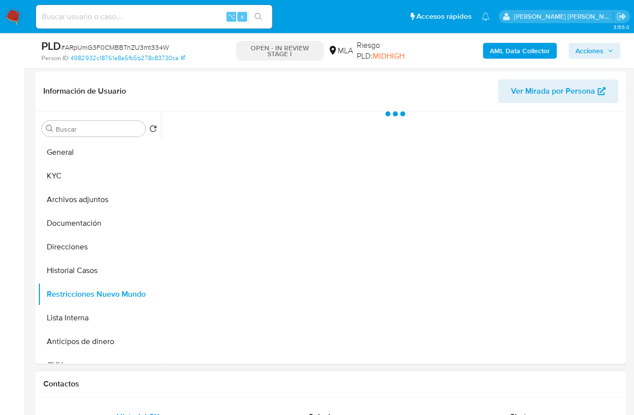
click at [430, 391] on div "Contactos" at bounding box center [330, 384] width 591 height 26
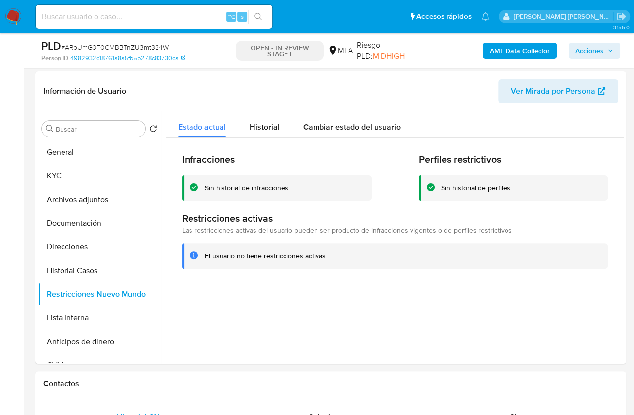
scroll to position [304, 0]
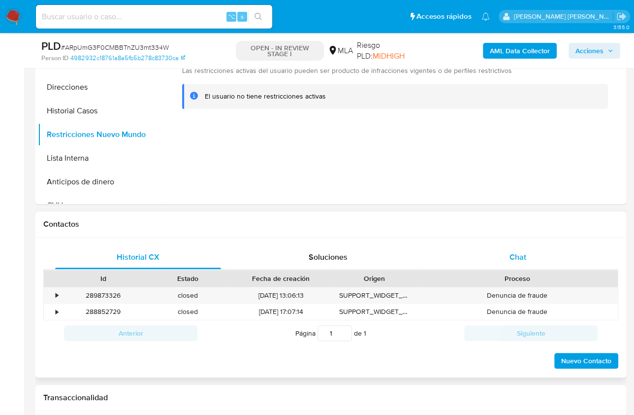
click at [506, 250] on div "Chat" at bounding box center [518, 257] width 166 height 24
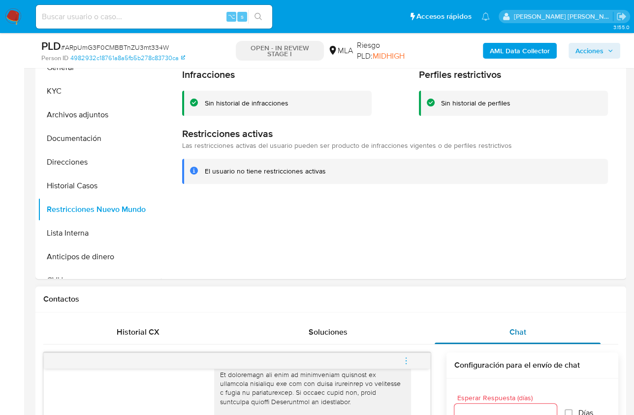
scroll to position [229, 0]
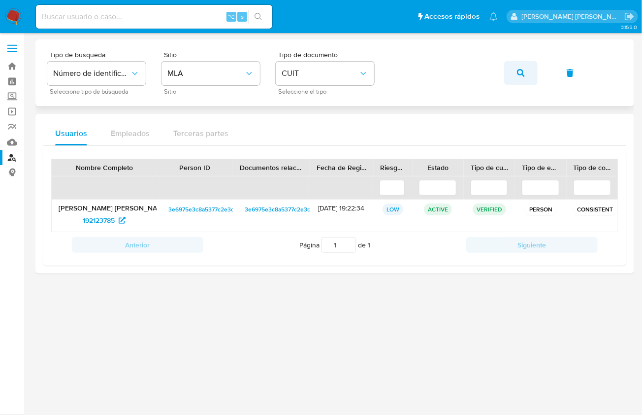
click at [527, 80] on button "button" at bounding box center [520, 73] width 33 height 24
click at [103, 213] on span "827160423" at bounding box center [99, 220] width 34 height 16
click at [513, 81] on button "button" at bounding box center [520, 73] width 33 height 24
click at [101, 215] on span "1235821969" at bounding box center [99, 220] width 36 height 16
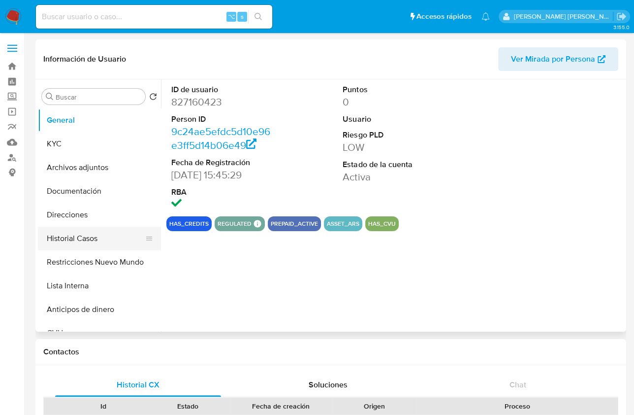
click at [98, 245] on button "Historial Casos" at bounding box center [95, 238] width 115 height 24
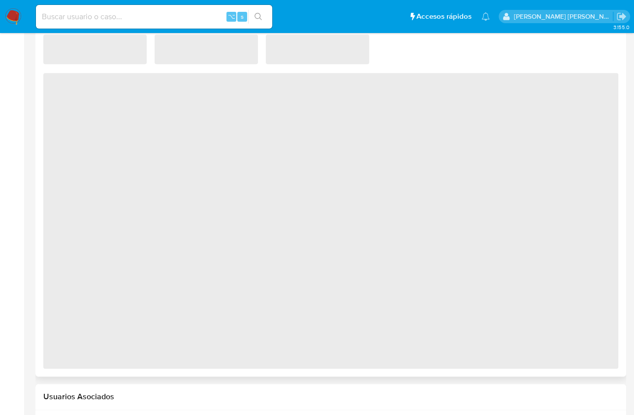
select select "10"
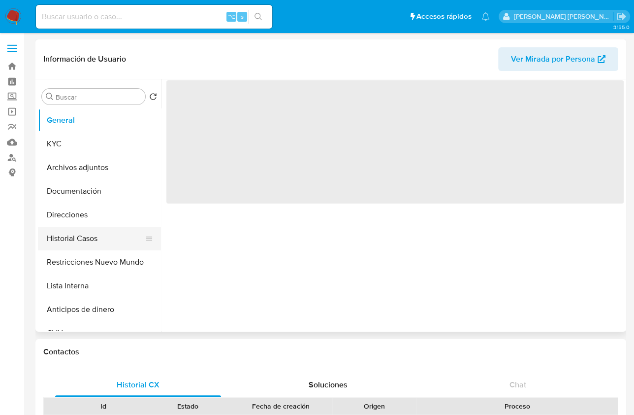
click at [97, 232] on button "Historial Casos" at bounding box center [95, 238] width 115 height 24
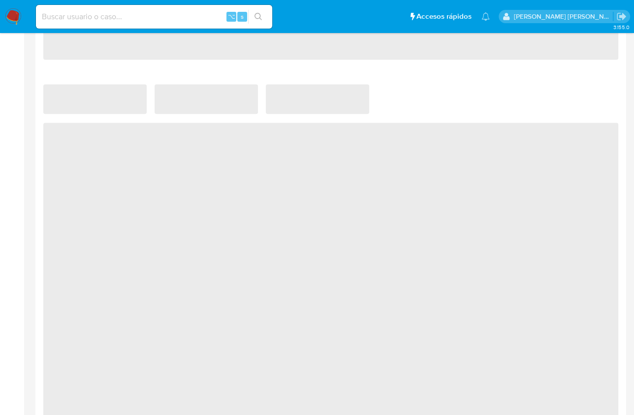
select select "10"
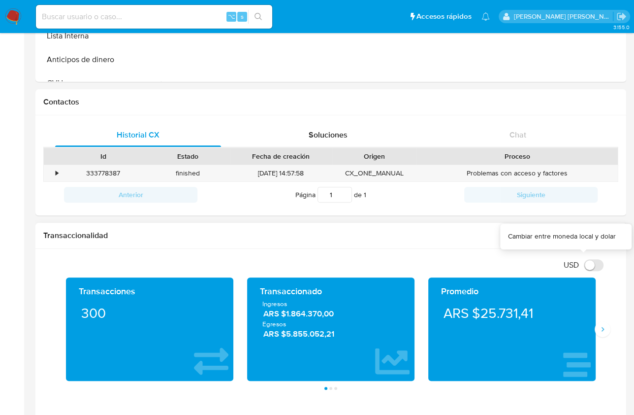
scroll to position [255, 0]
